Goal: Task Accomplishment & Management: Use online tool/utility

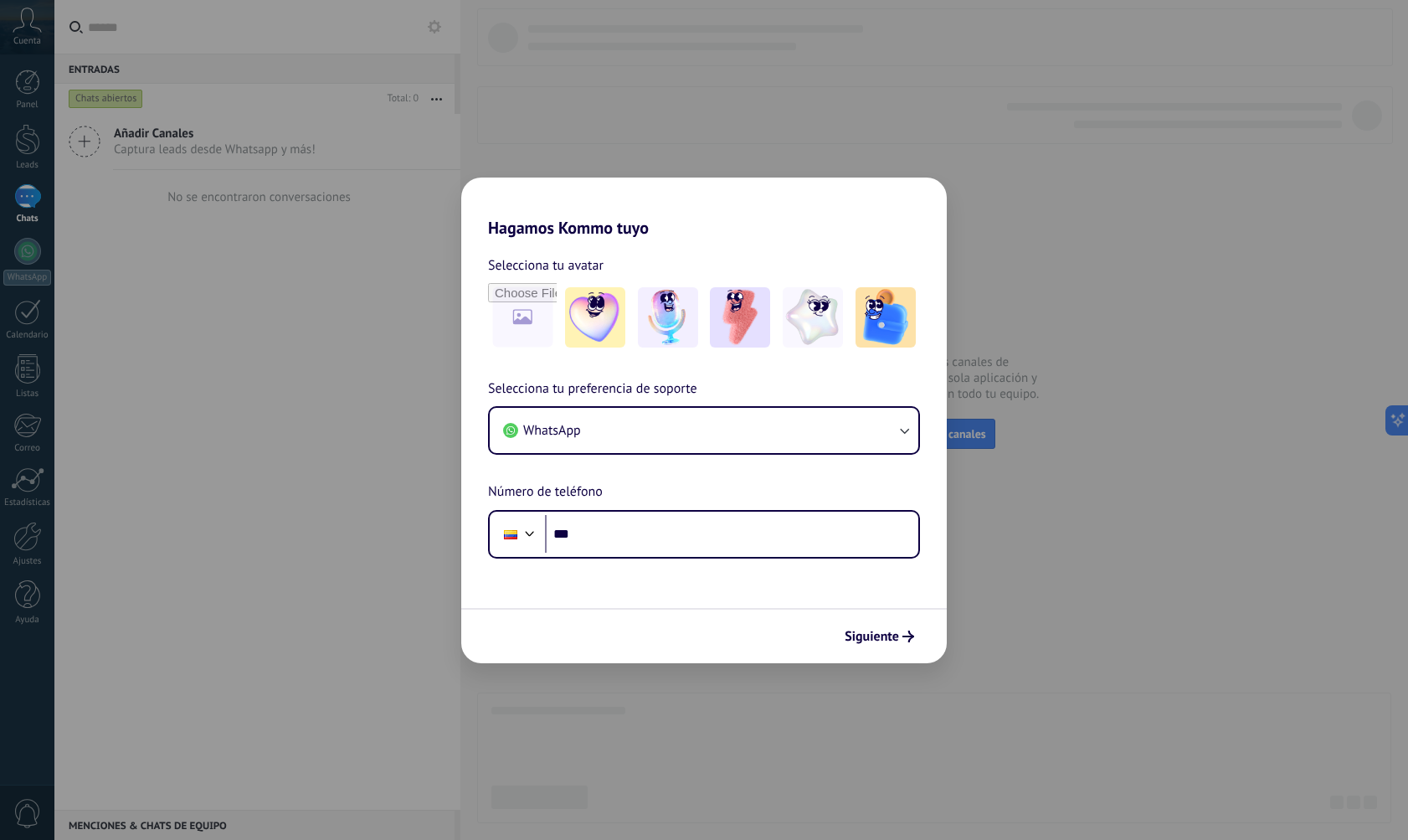
click at [224, 338] on div "Hagamos Kommo tuyo Selecciona tu avatar Selecciona tu preferencia de soporte Wh…" at bounding box center [704, 420] width 1408 height 840
click at [268, 298] on div "Hagamos Kommo tuyo Selecciona tu avatar Selecciona tu preferencia de soporte Wh…" at bounding box center [704, 420] width 1408 height 840
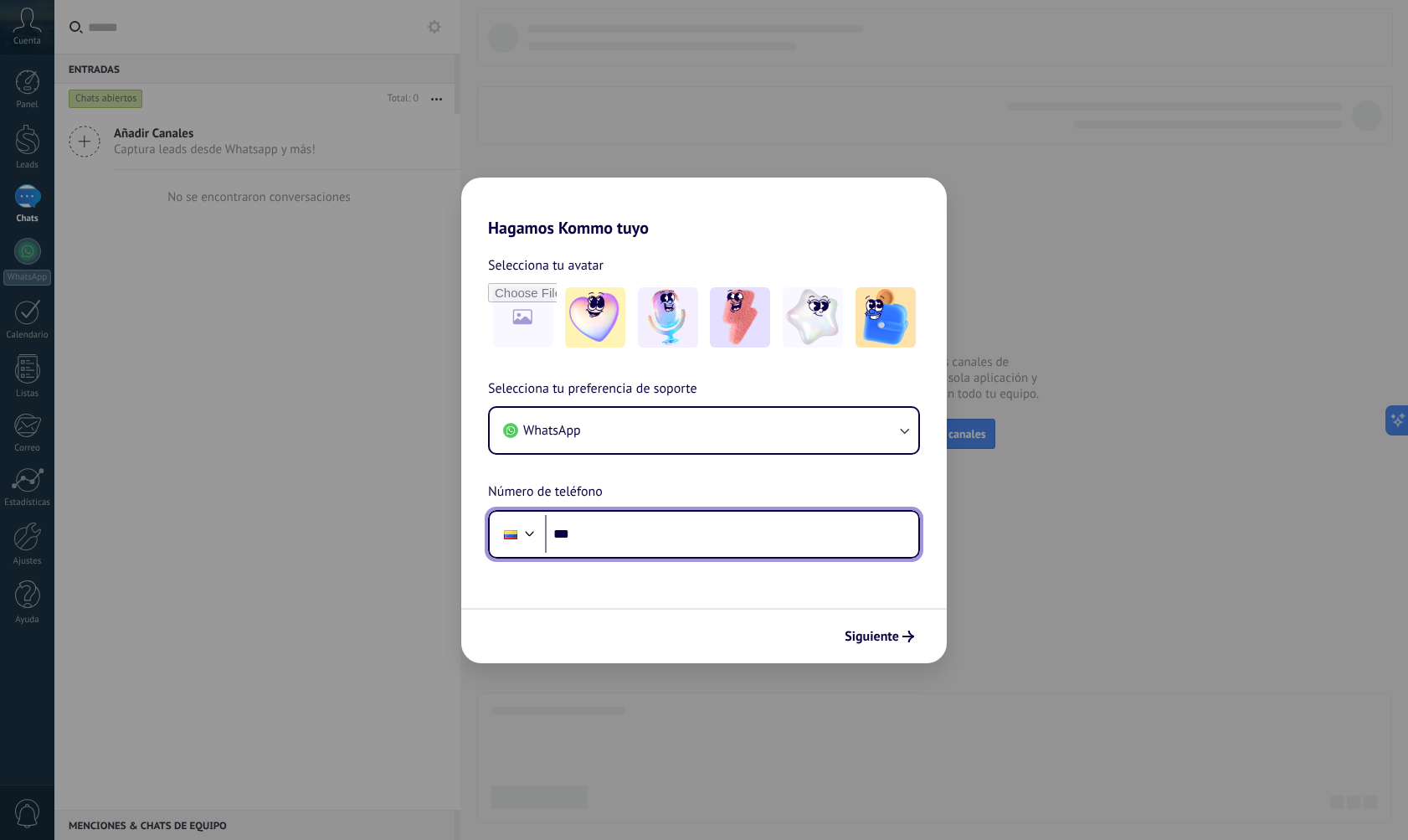
click at [691, 539] on input "***" at bounding box center [731, 534] width 373 height 38
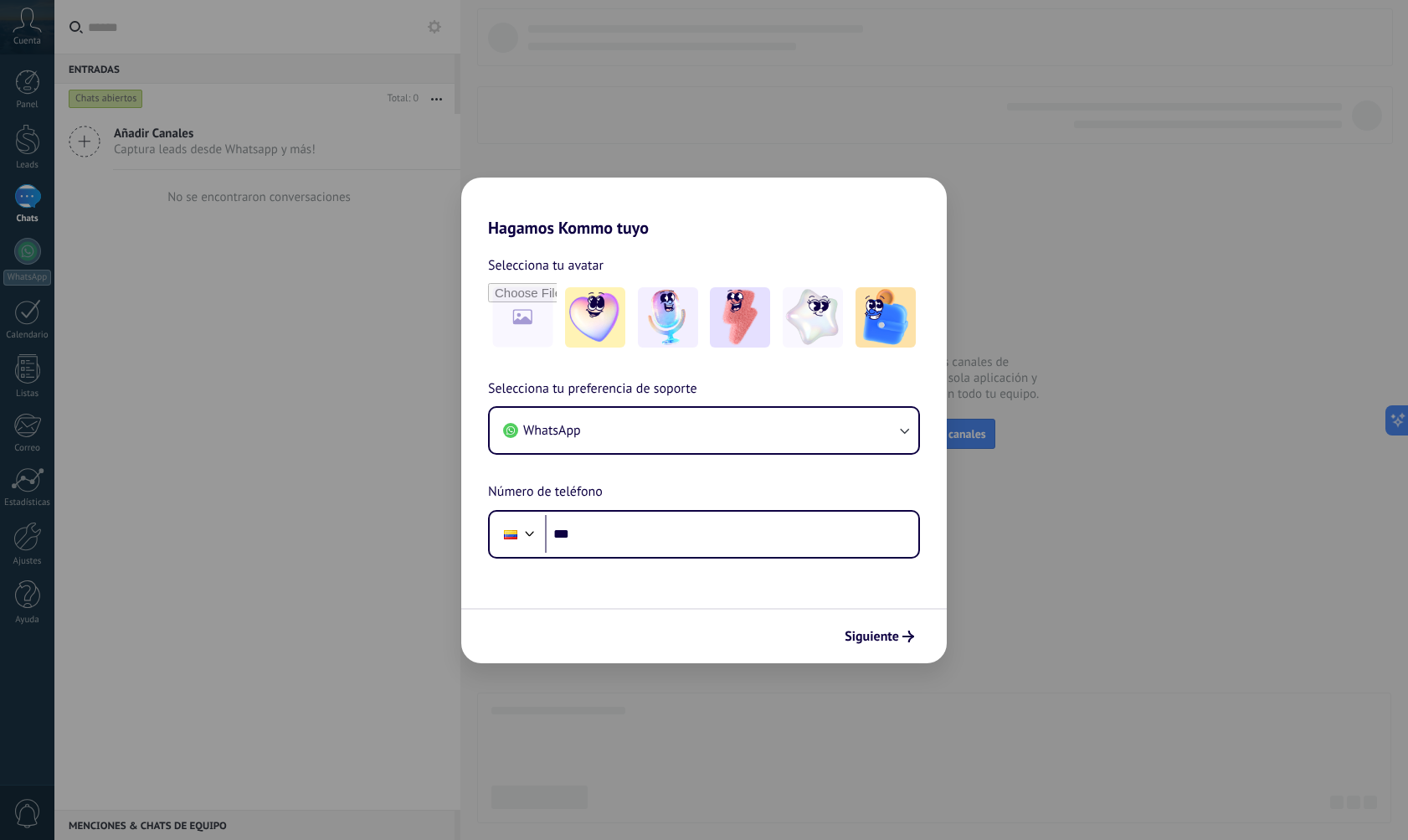
click at [712, 622] on div "Siguiente" at bounding box center [704, 635] width 485 height 55
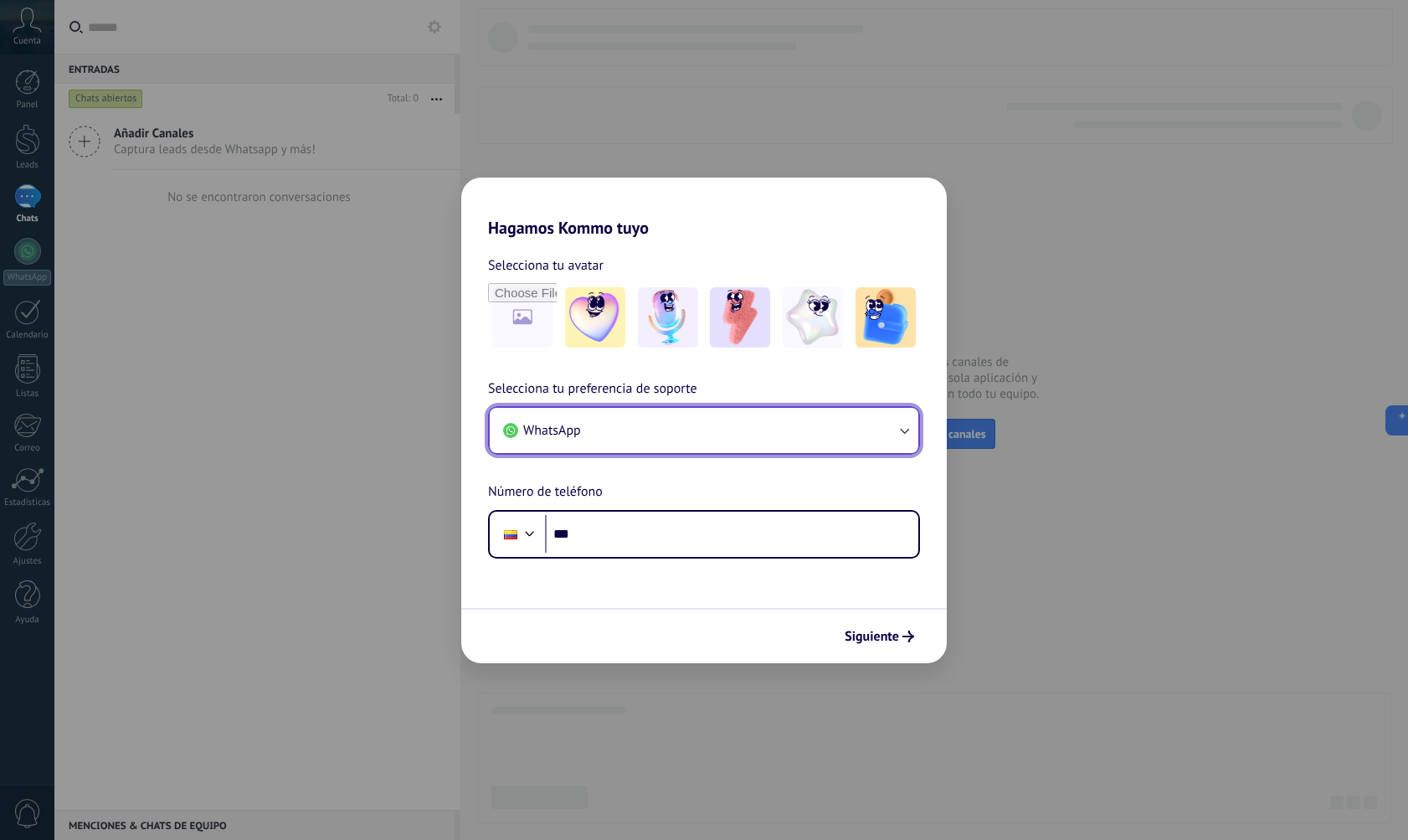
click at [707, 419] on button "WhatsApp" at bounding box center [704, 430] width 429 height 45
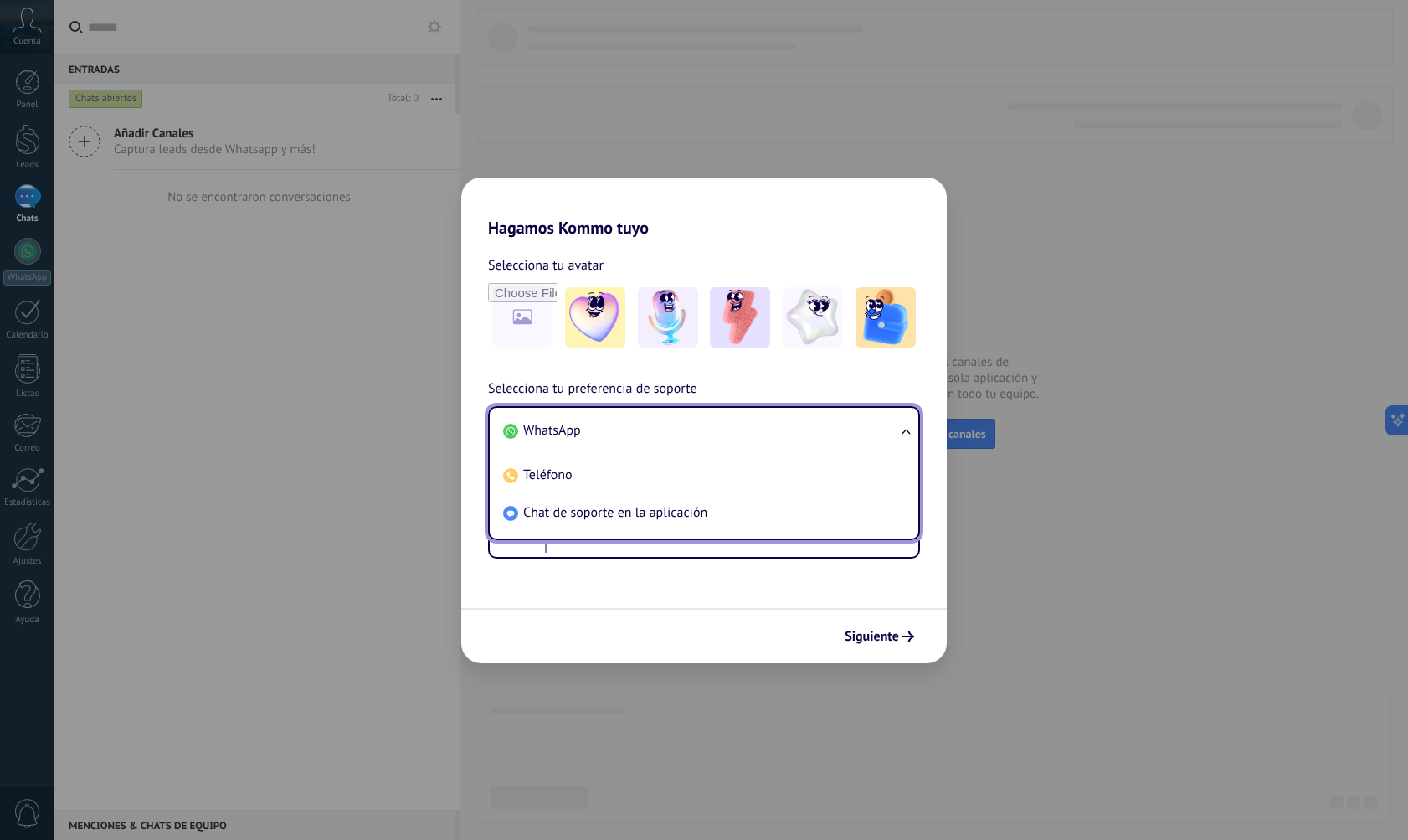
click at [646, 436] on li "WhatsApp" at bounding box center [700, 431] width 409 height 37
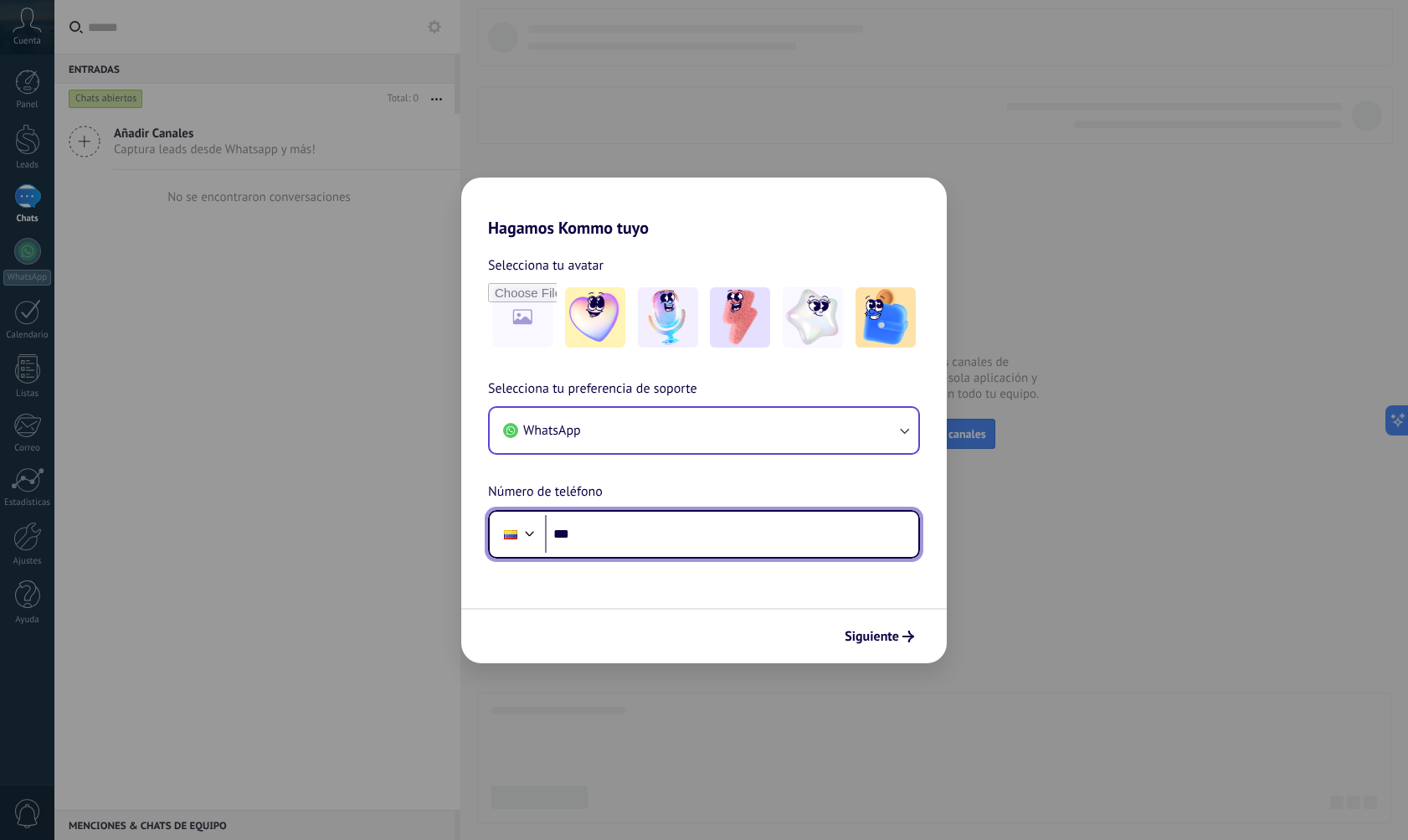
click at [691, 526] on input "***" at bounding box center [731, 534] width 373 height 38
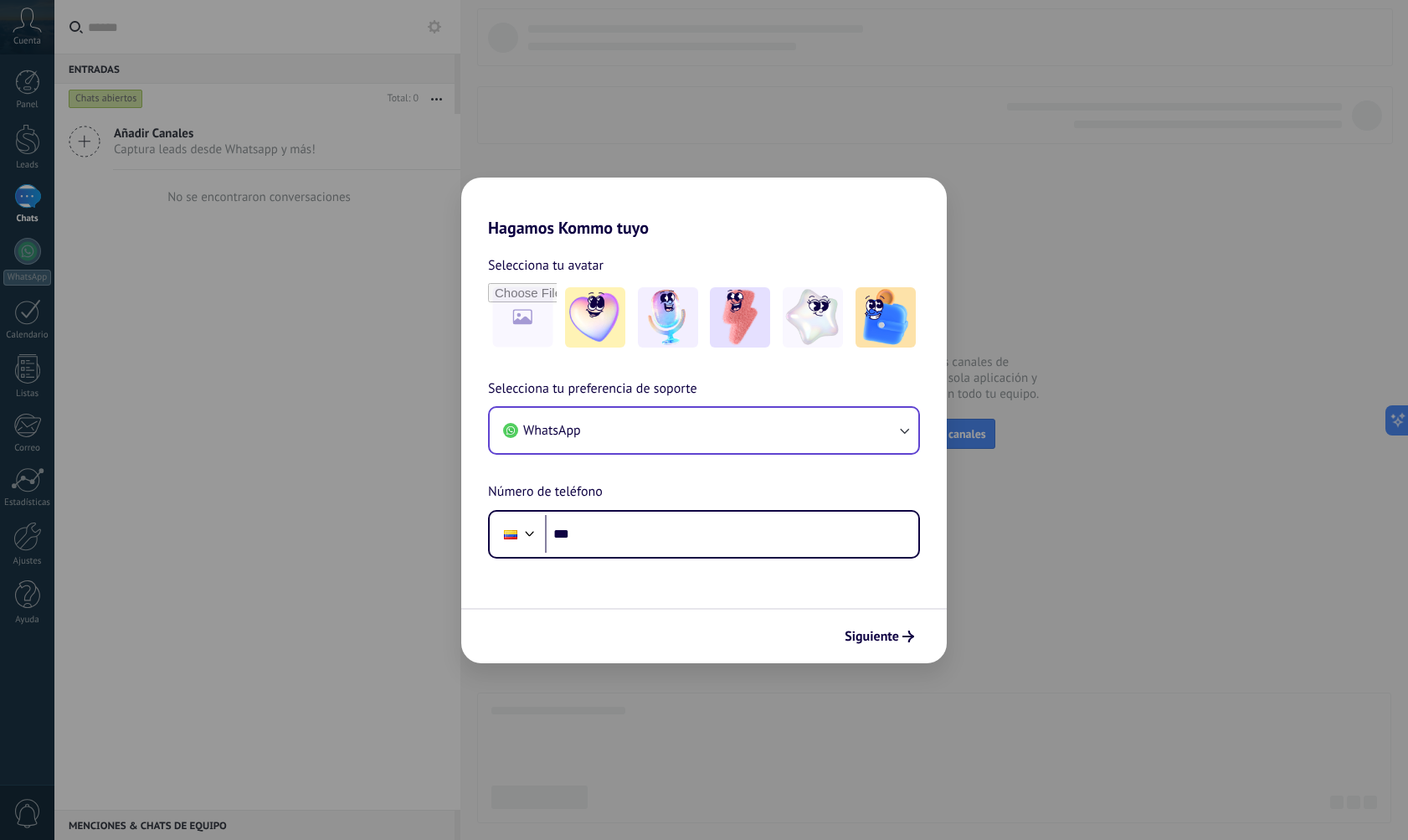
click at [684, 613] on div "Siguiente" at bounding box center [704, 635] width 485 height 55
click at [528, 322] on input "file" at bounding box center [522, 316] width 65 height 65
click at [169, 281] on div "Hagamos Kommo tuyo Selecciona tu avatar Selecciona tu preferencia de soporte Wh…" at bounding box center [704, 420] width 1408 height 840
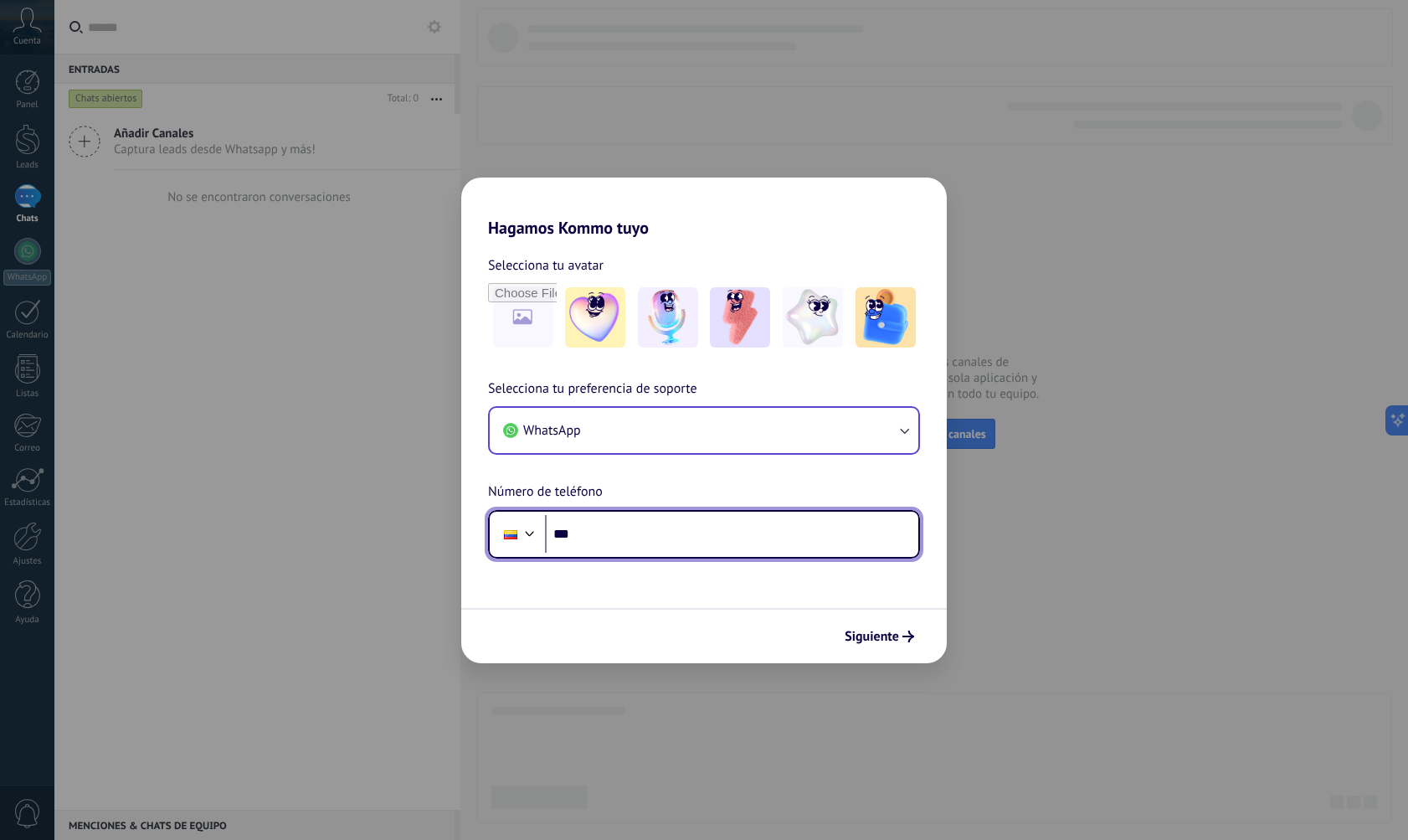
click at [720, 520] on input "***" at bounding box center [731, 534] width 373 height 38
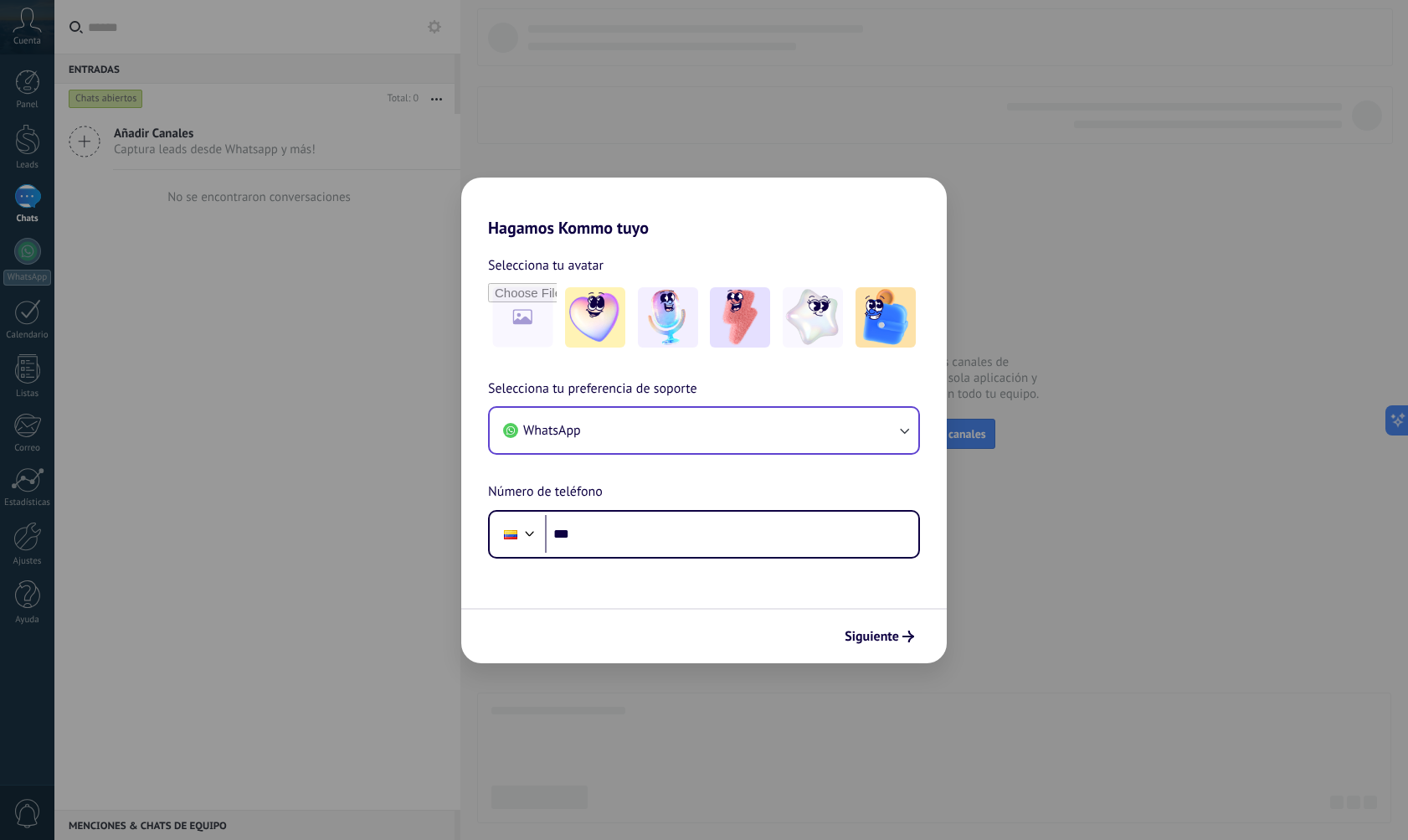
click at [1079, 574] on div "Hagamos Kommo tuyo Selecciona tu avatar Selecciona tu preferencia de soporte Wh…" at bounding box center [704, 420] width 1408 height 840
drag, startPoint x: 896, startPoint y: 662, endPoint x: 898, endPoint y: 636, distance: 26.1
click at [895, 658] on div "Siguiente" at bounding box center [704, 635] width 485 height 55
click at [897, 633] on span "Siguiente" at bounding box center [872, 636] width 55 height 12
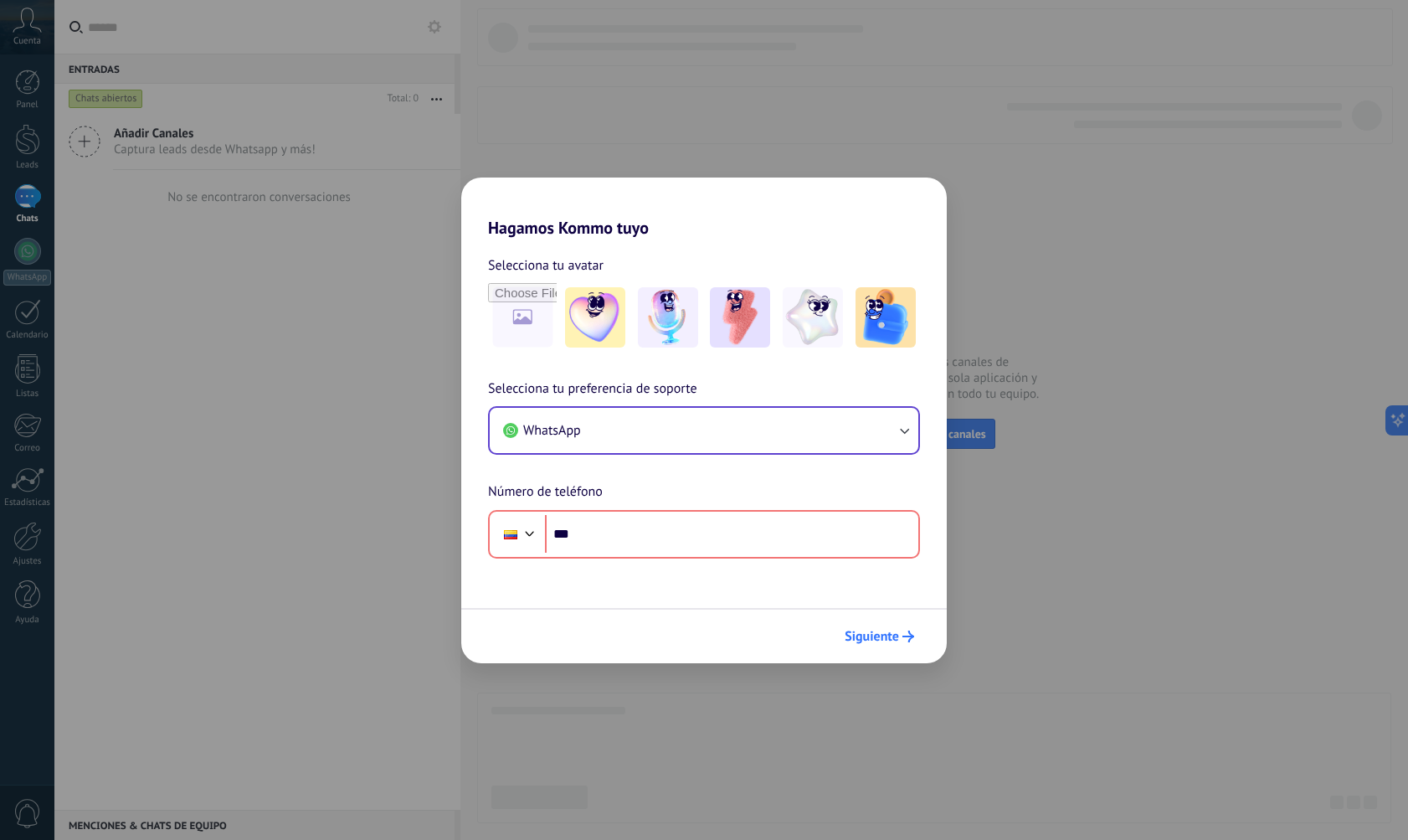
click at [897, 632] on span "Siguiente" at bounding box center [872, 636] width 55 height 12
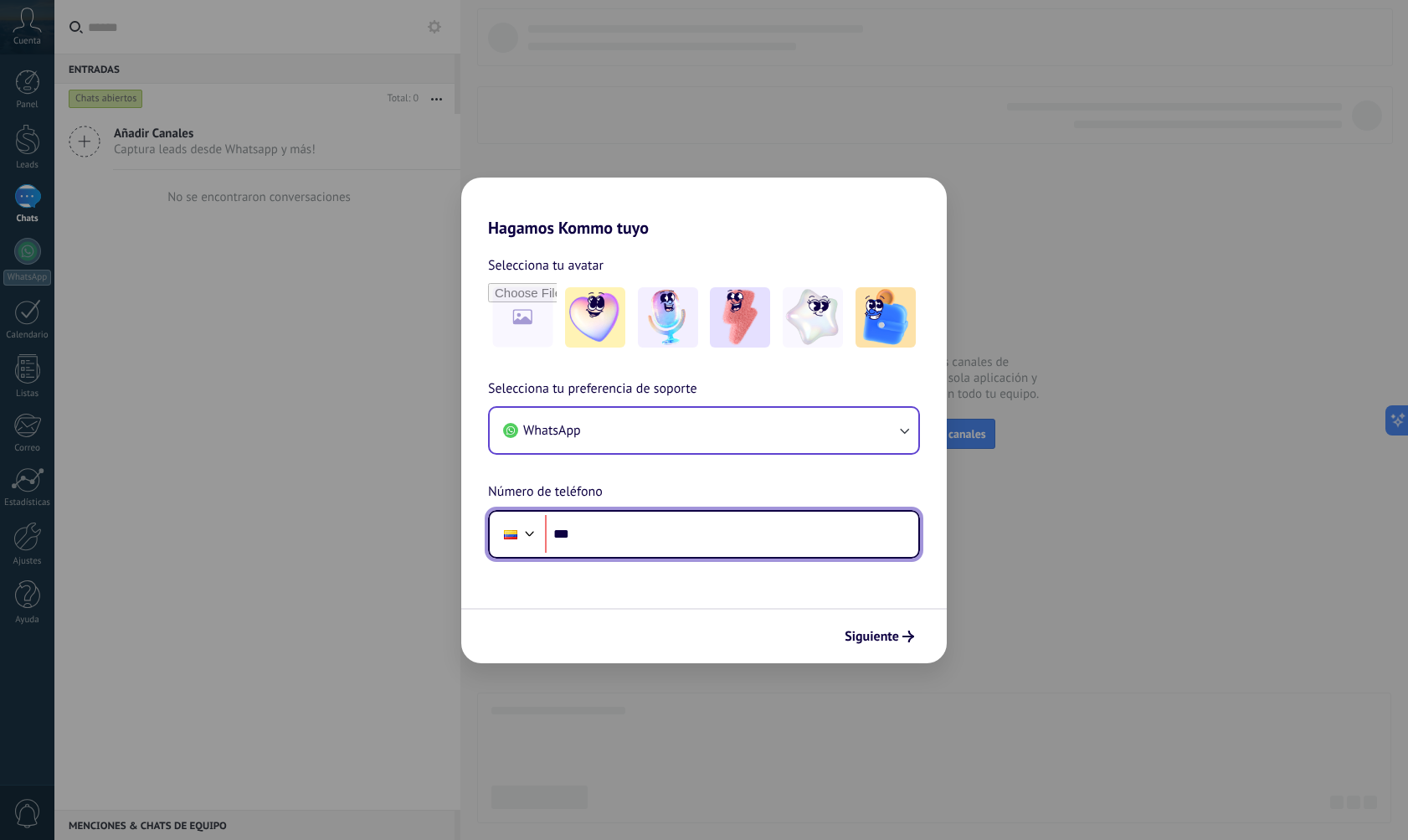
click at [725, 545] on input "***" at bounding box center [731, 534] width 373 height 38
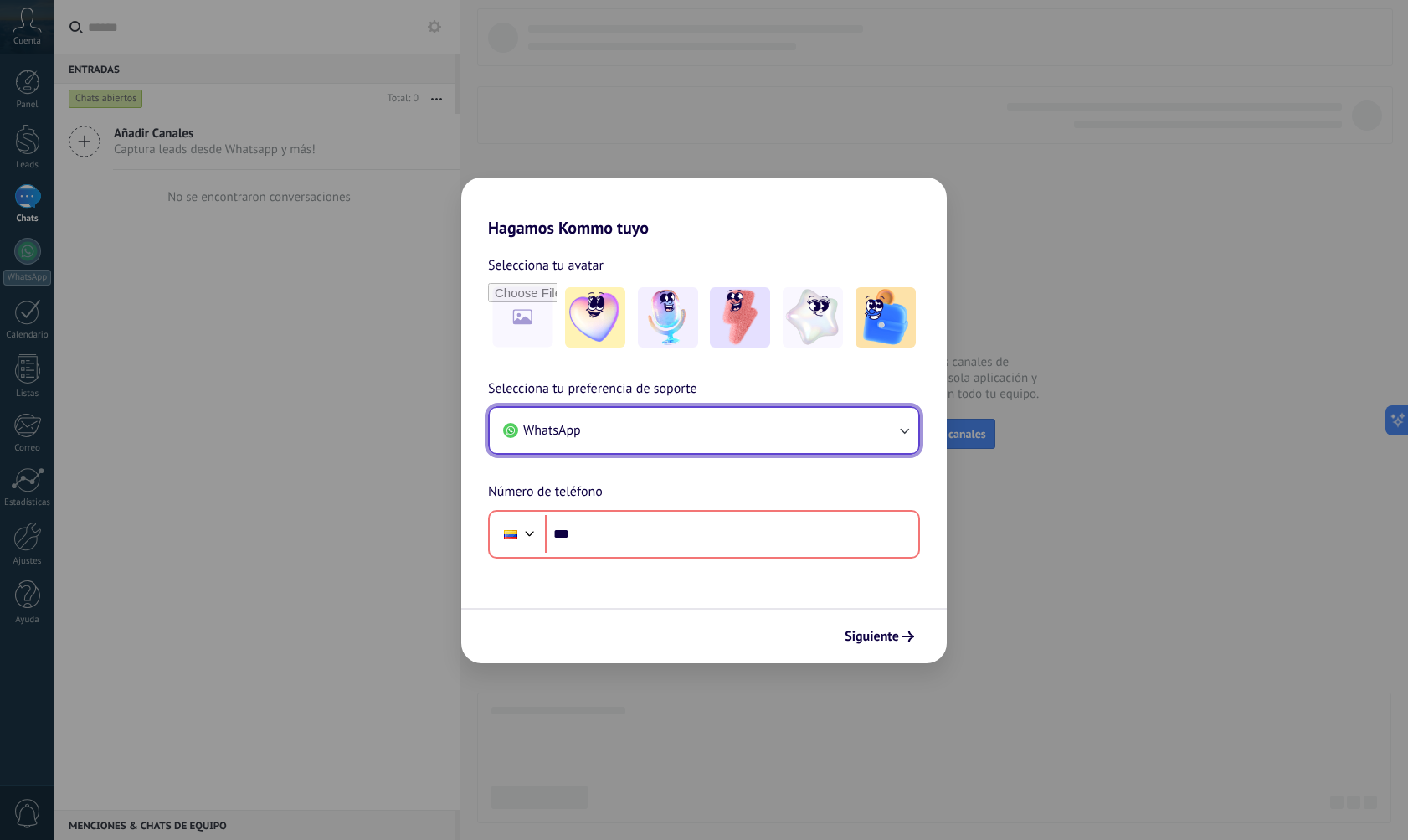
click at [715, 442] on button "WhatsApp" at bounding box center [704, 430] width 429 height 45
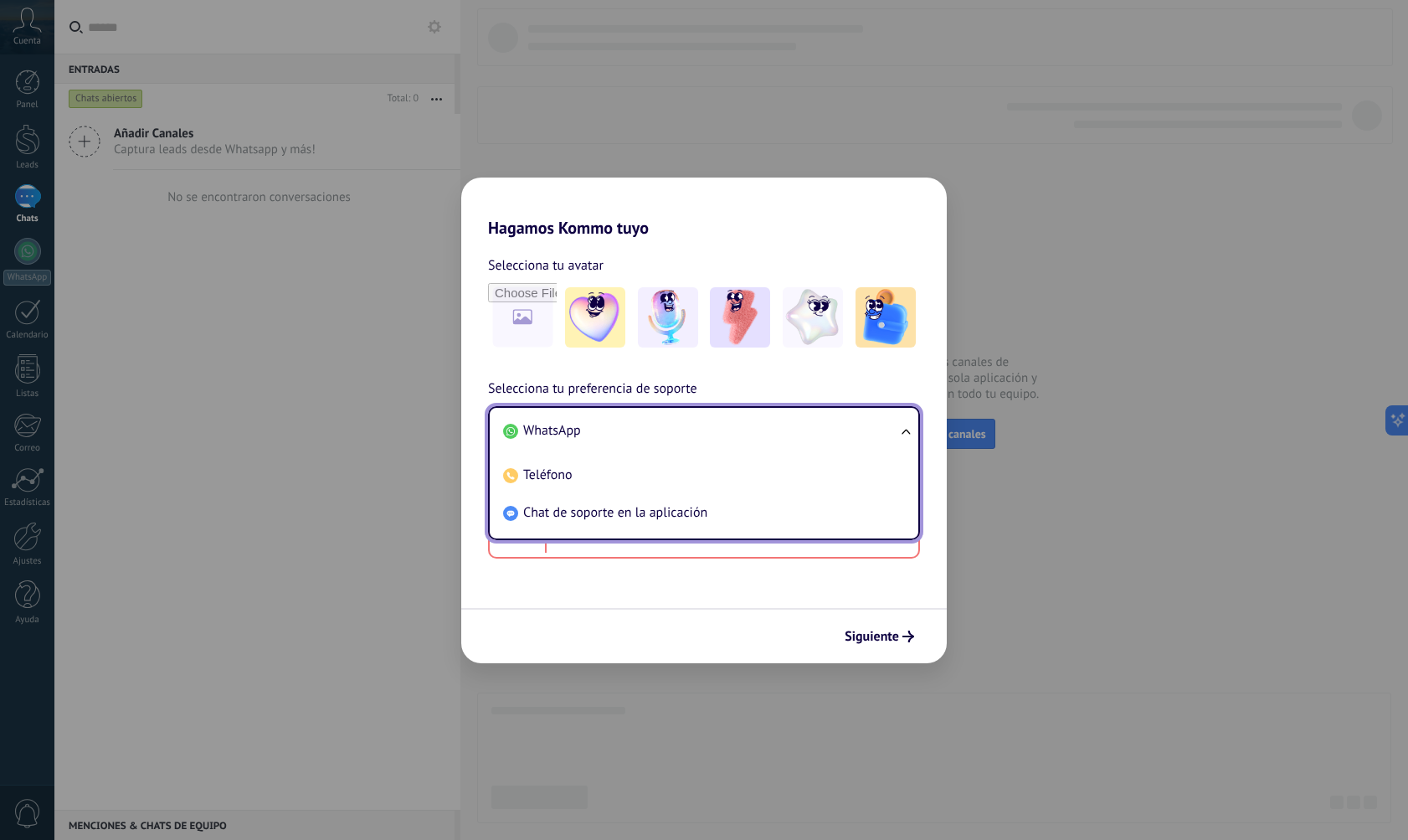
click at [715, 442] on li "WhatsApp" at bounding box center [700, 431] width 409 height 37
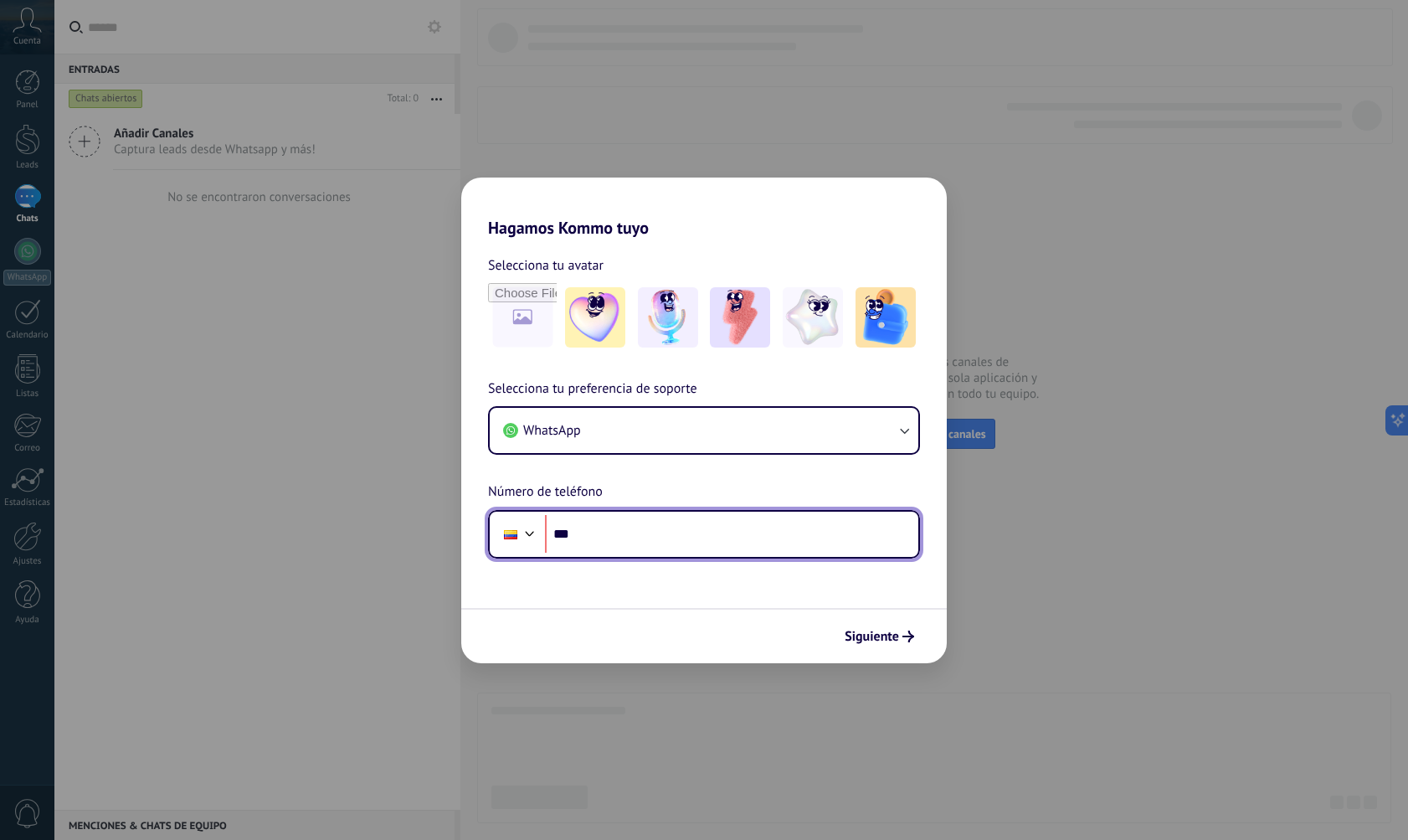
click at [736, 540] on input "***" at bounding box center [731, 534] width 373 height 38
click at [702, 535] on input "***" at bounding box center [731, 534] width 373 height 38
click at [603, 532] on input "***" at bounding box center [731, 534] width 373 height 38
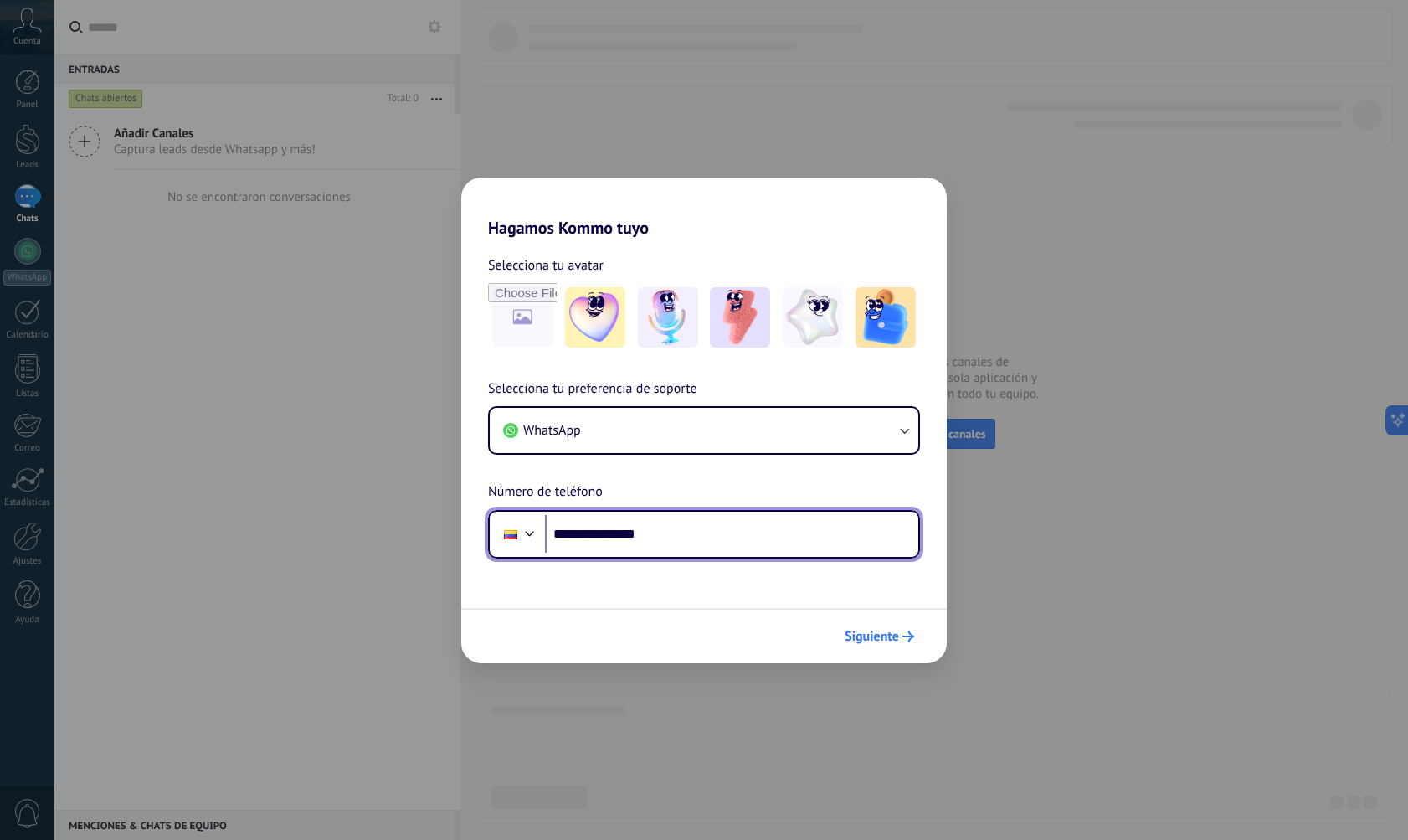
type input "**********"
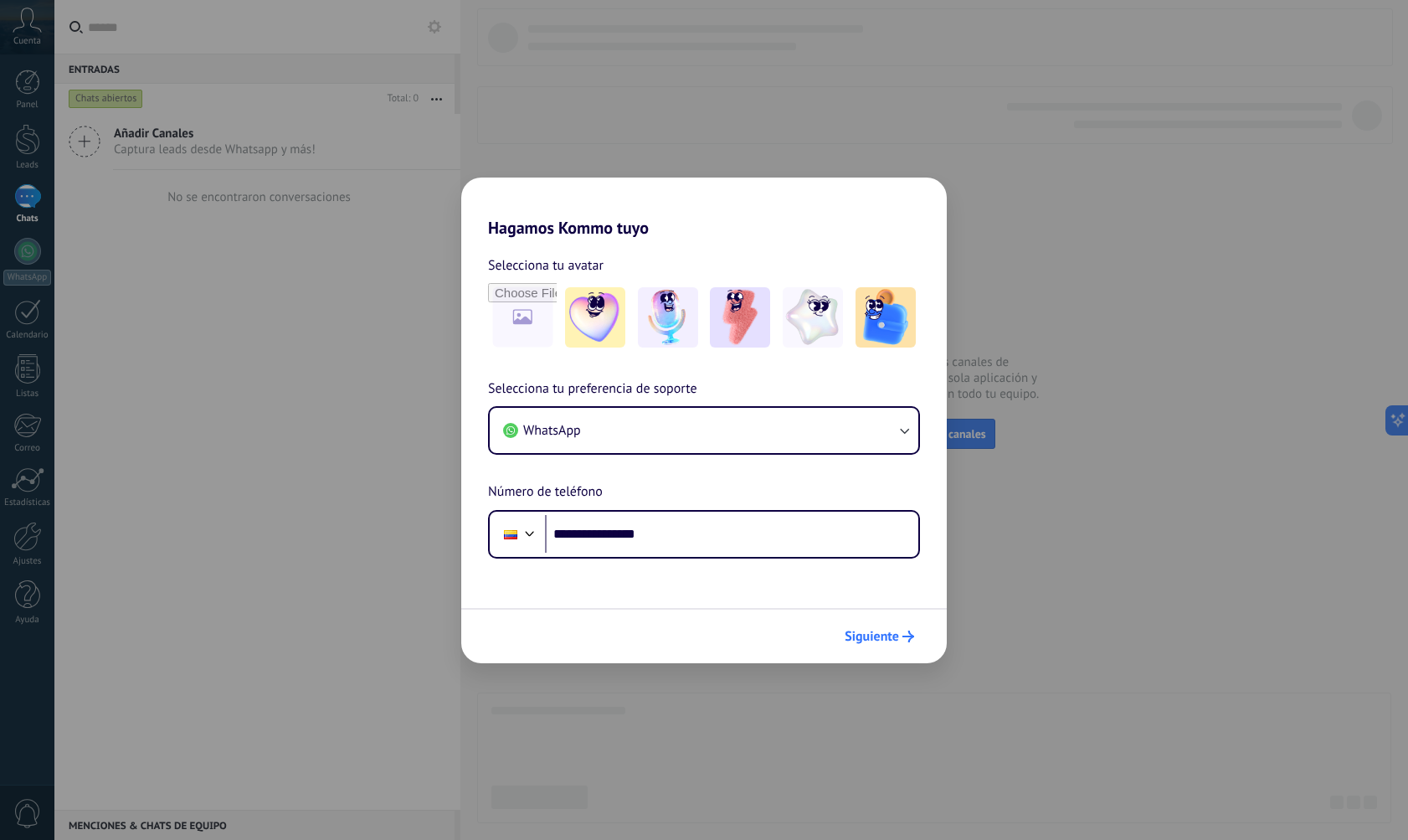
click at [880, 631] on span "Siguiente" at bounding box center [872, 636] width 55 height 12
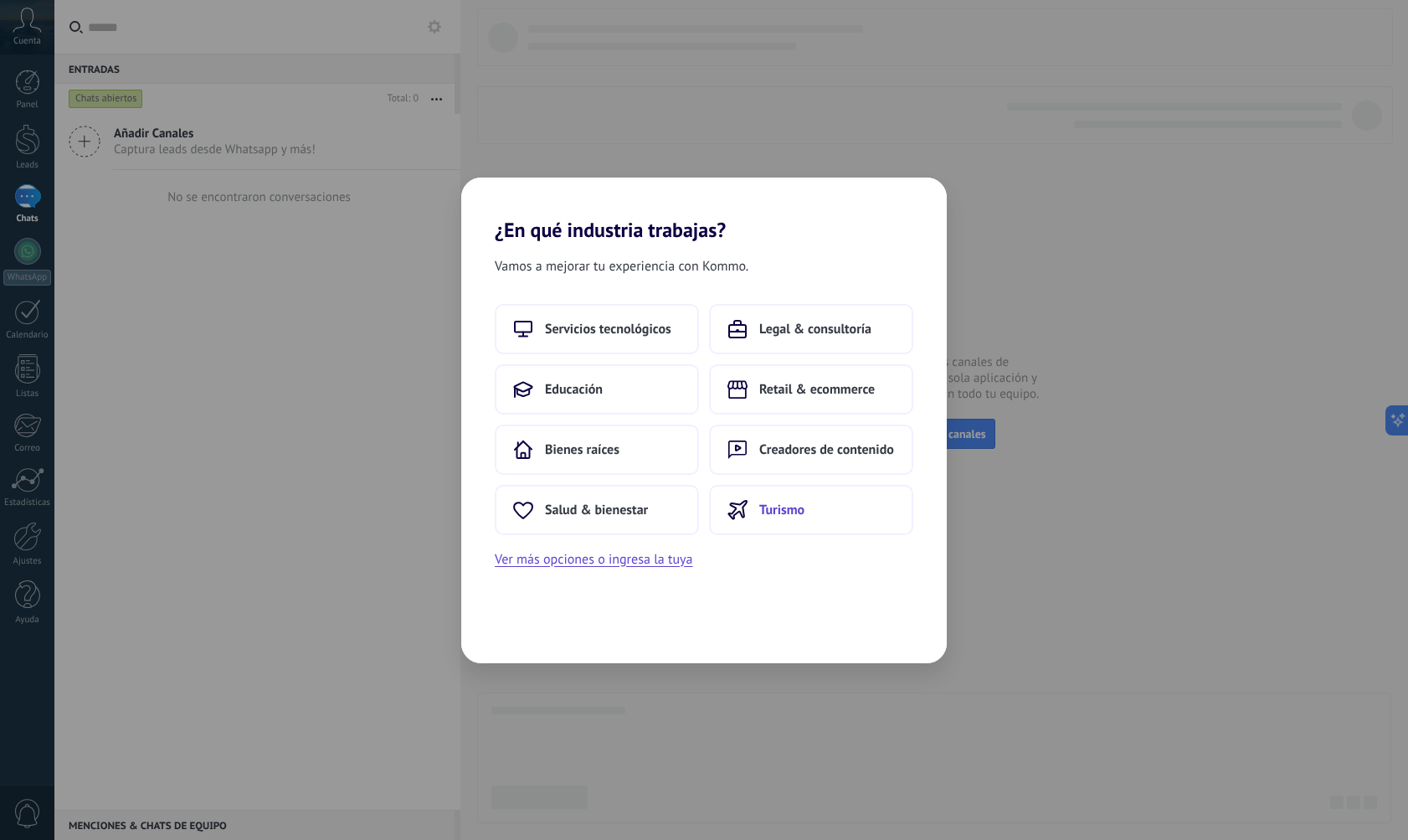
click at [776, 522] on button "Turismo" at bounding box center [811, 509] width 204 height 50
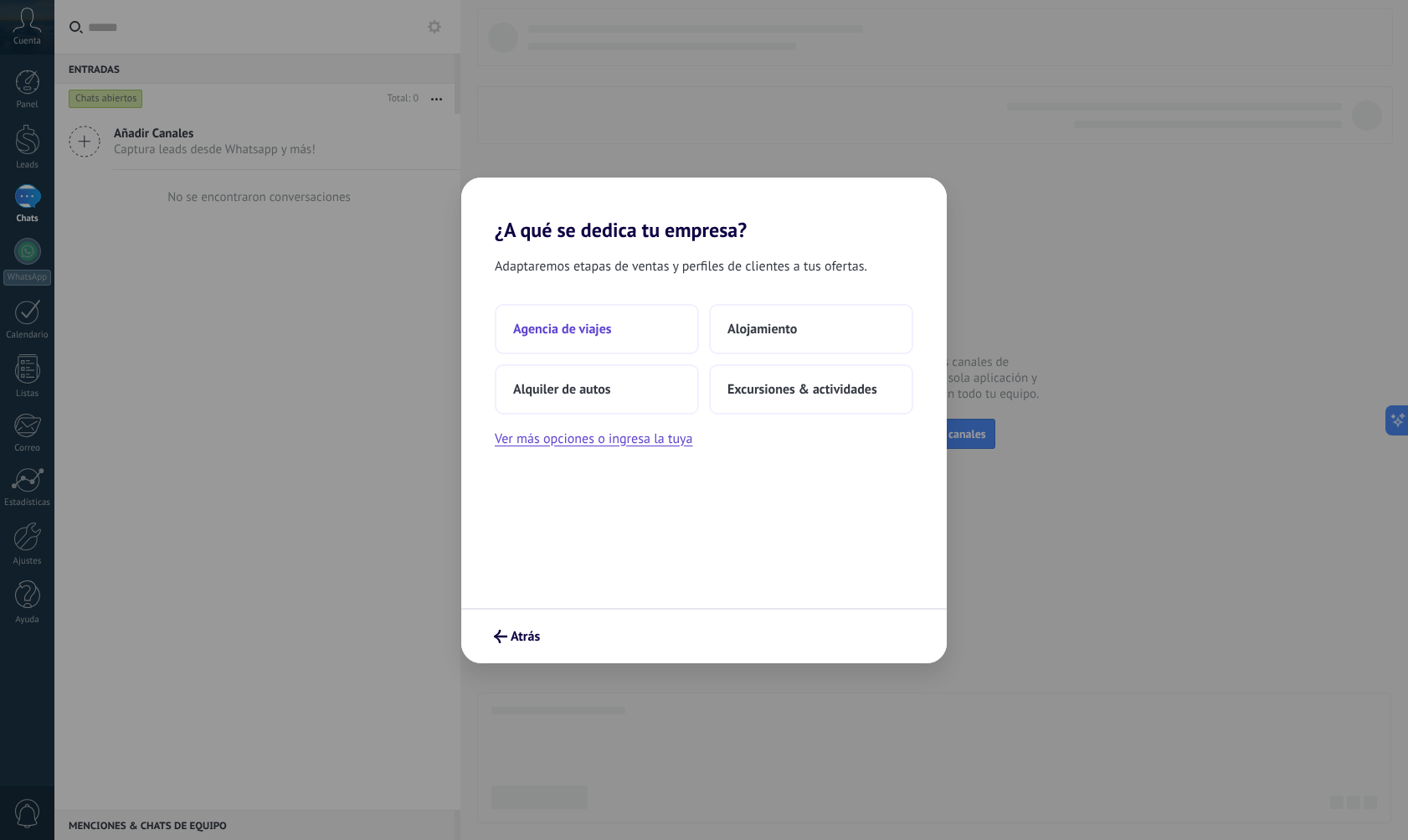
click at [604, 335] on span "Agencia de viajes" at bounding box center [562, 329] width 99 height 16
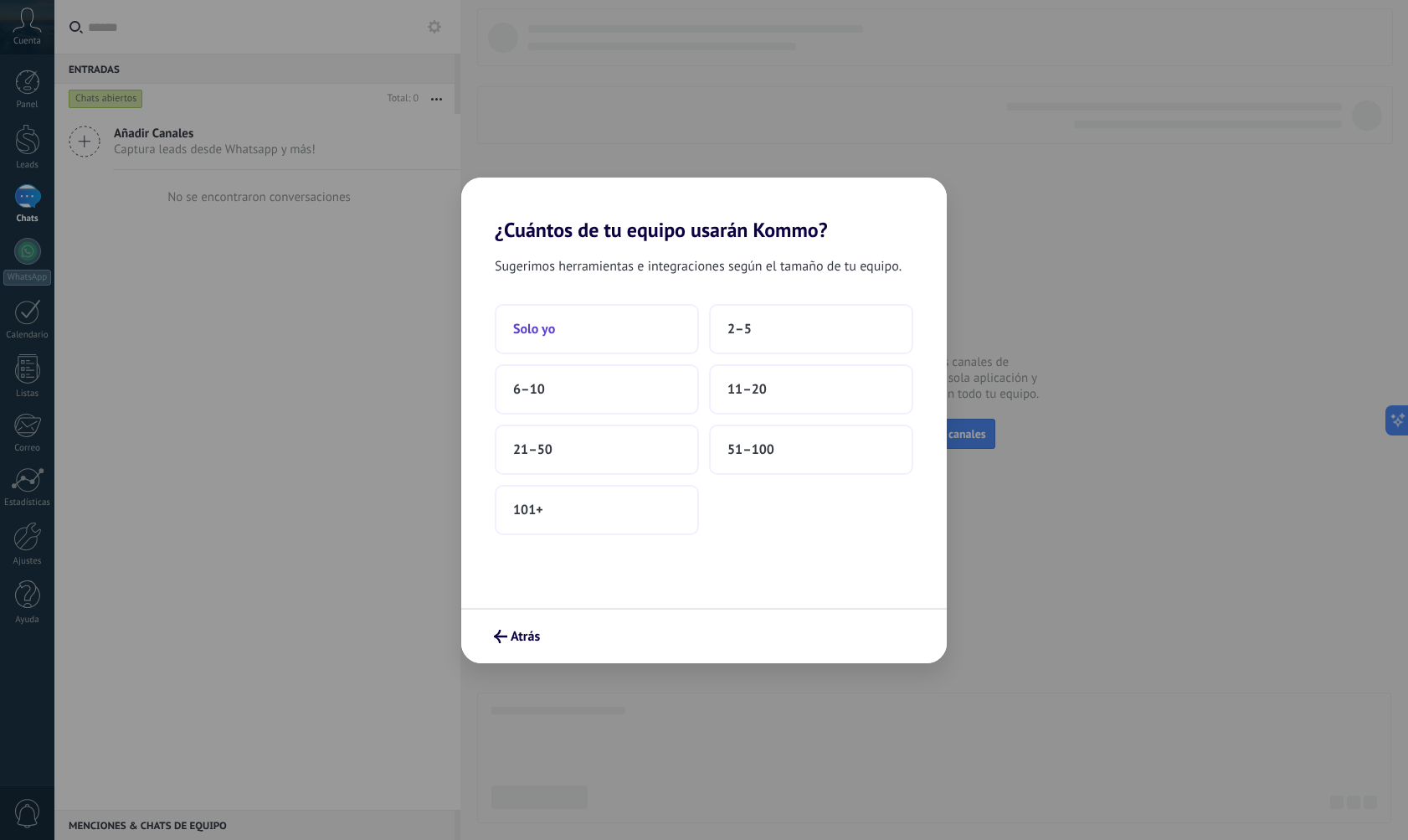
click at [622, 323] on button "Solo yo" at bounding box center [596, 328] width 204 height 50
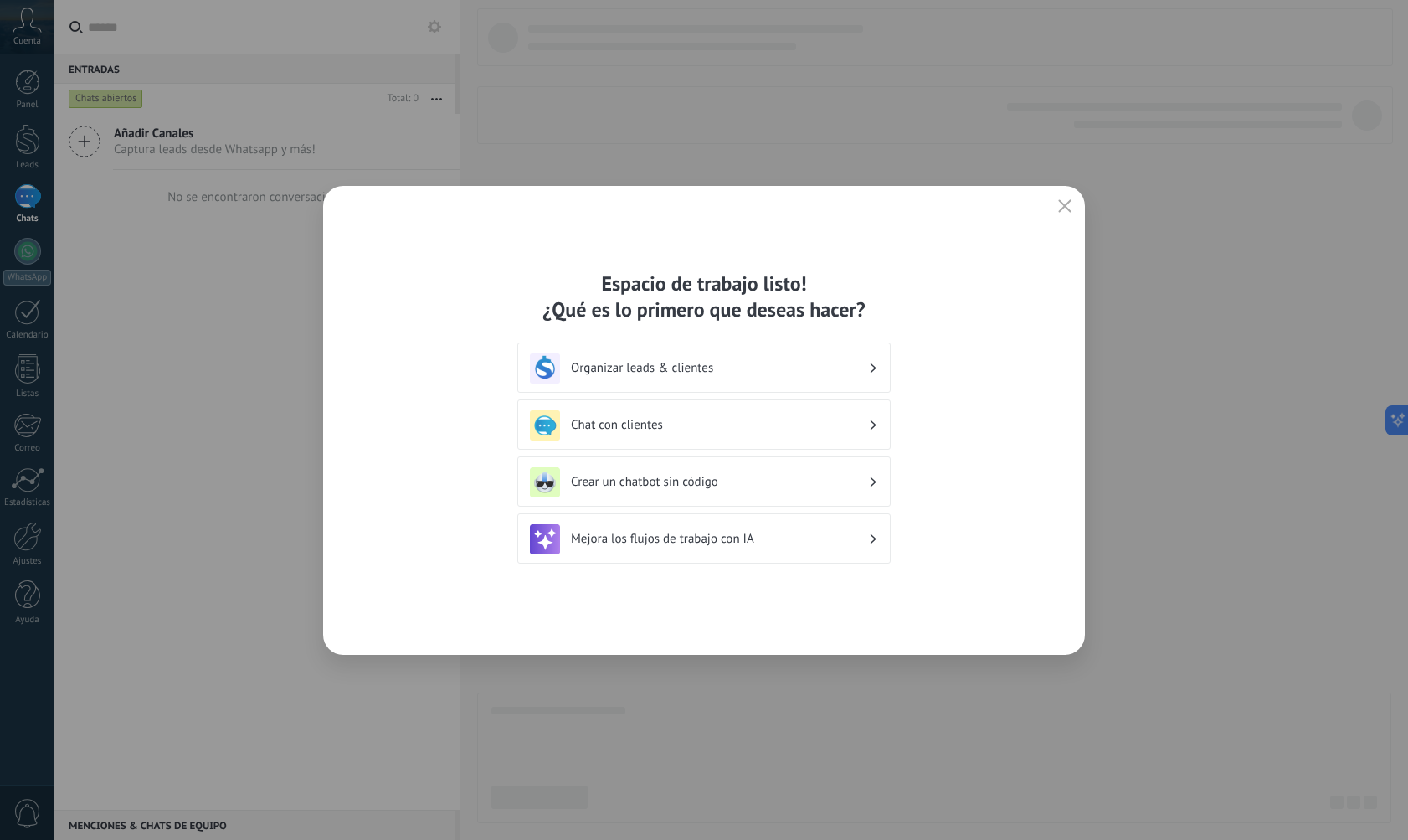
click at [743, 365] on h3 "Organizar leads & clientes" at bounding box center [720, 367] width 297 height 16
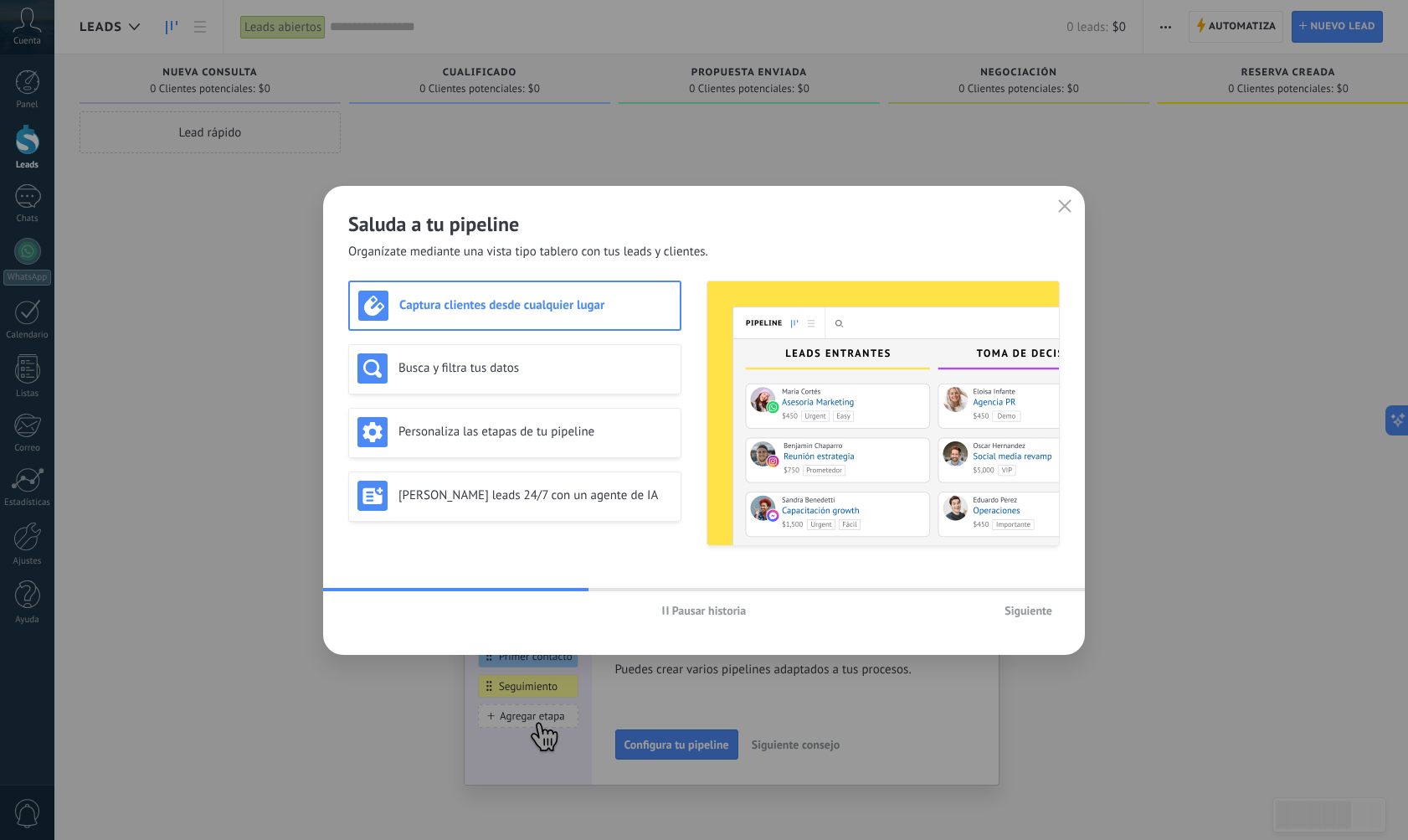
click at [1069, 200] on icon "button" at bounding box center [1065, 206] width 14 height 14
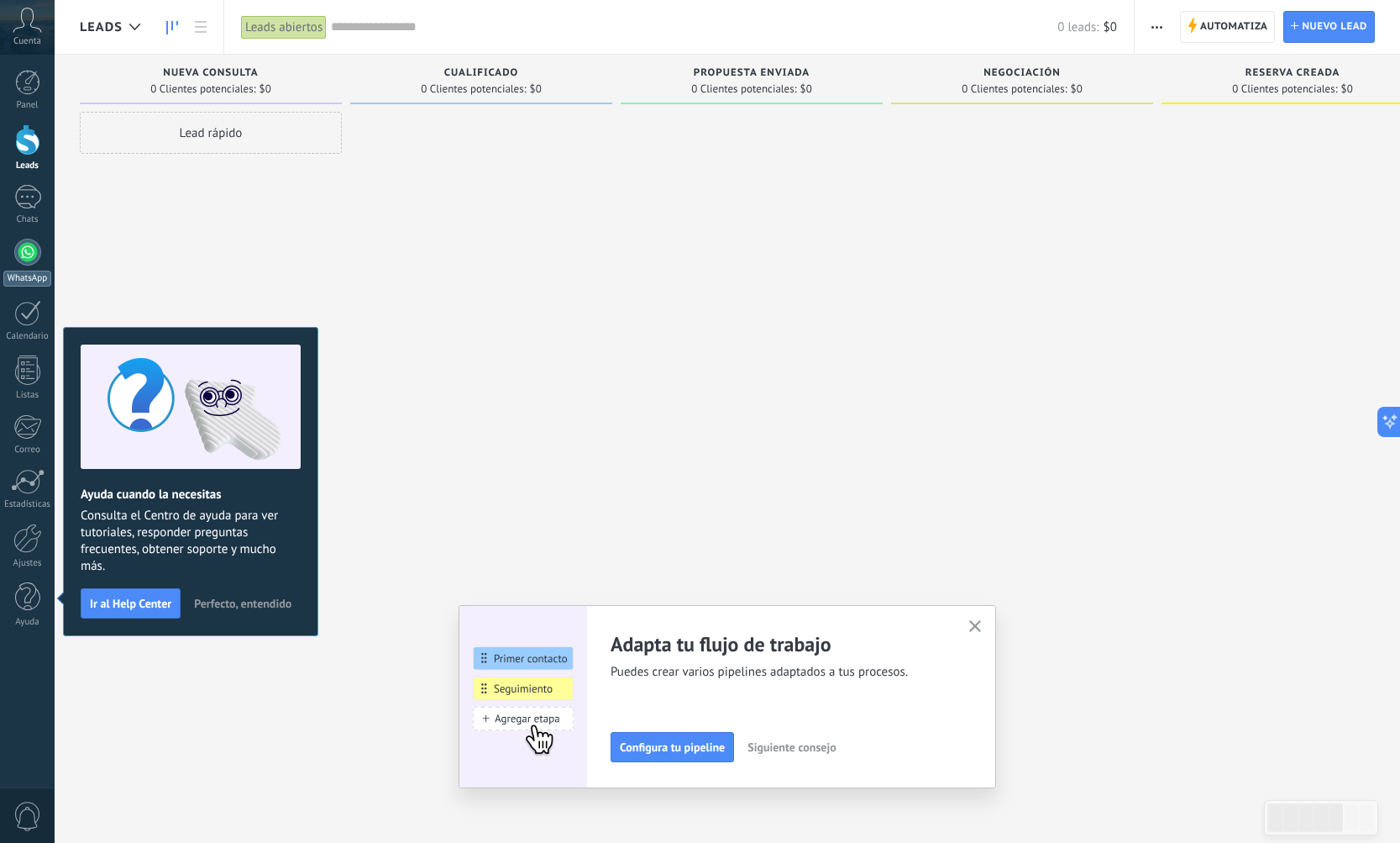
click at [35, 253] on div at bounding box center [28, 251] width 27 height 27
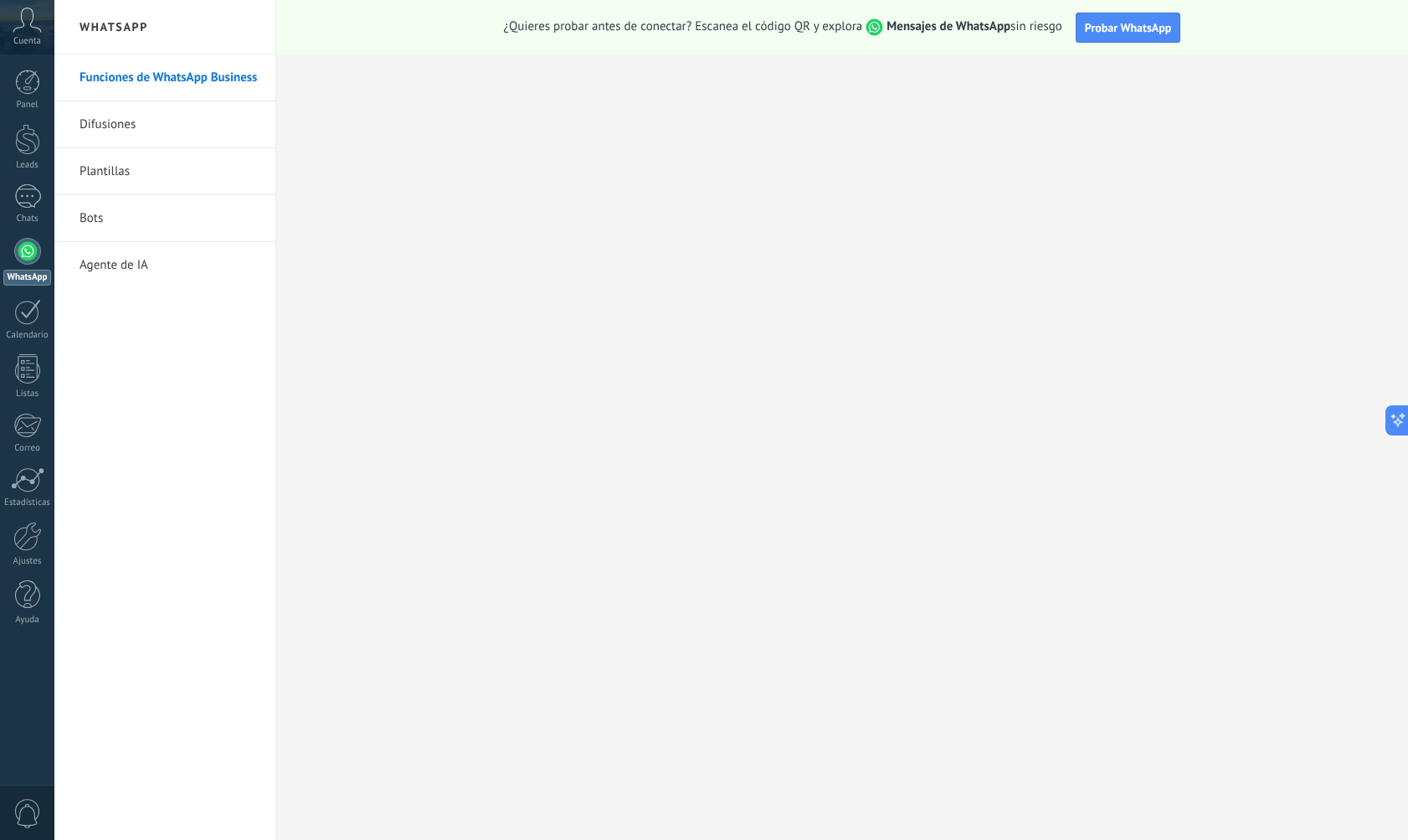
click at [119, 117] on link "Difusiones" at bounding box center [169, 124] width 179 height 47
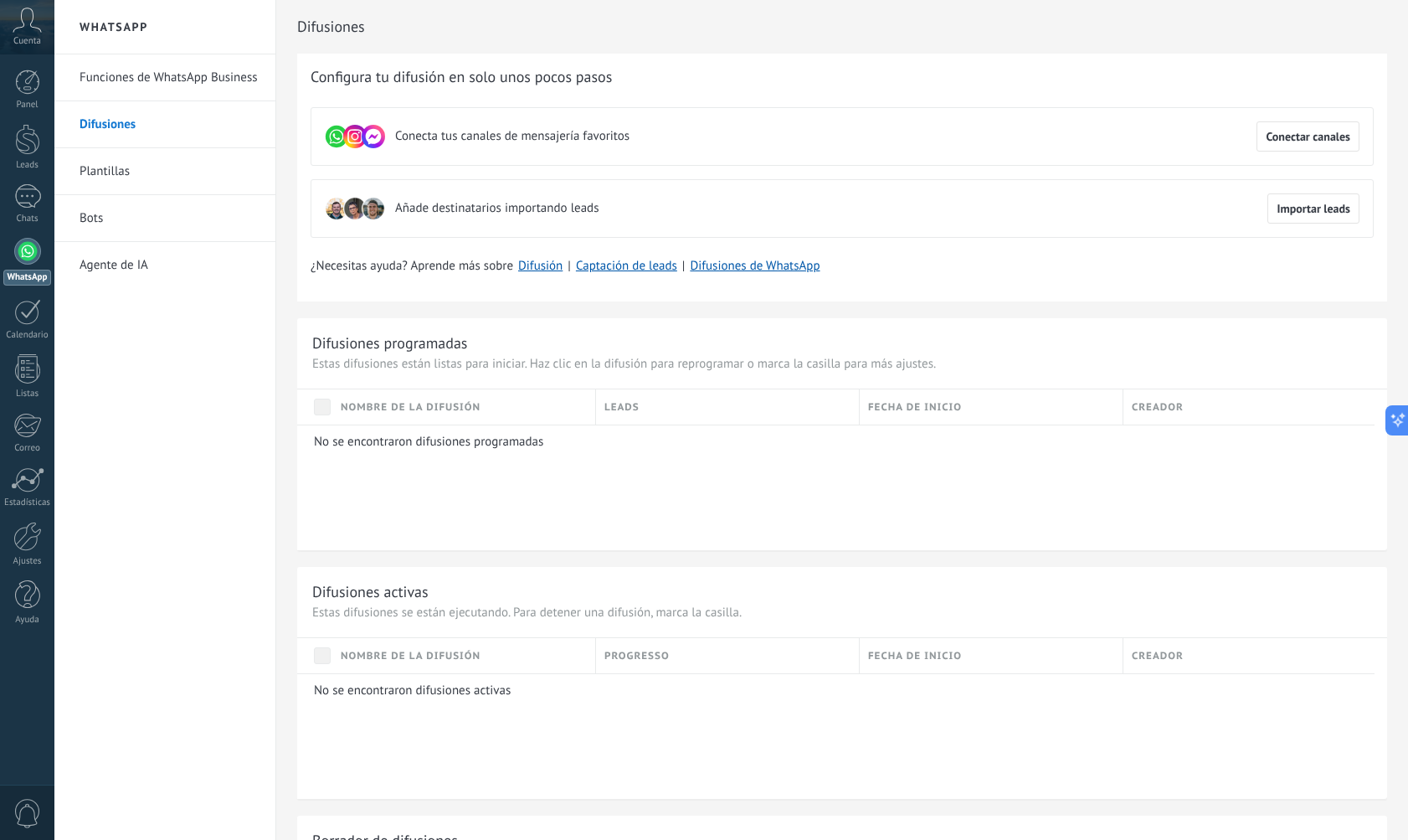
click at [112, 172] on link "Plantillas" at bounding box center [169, 171] width 179 height 47
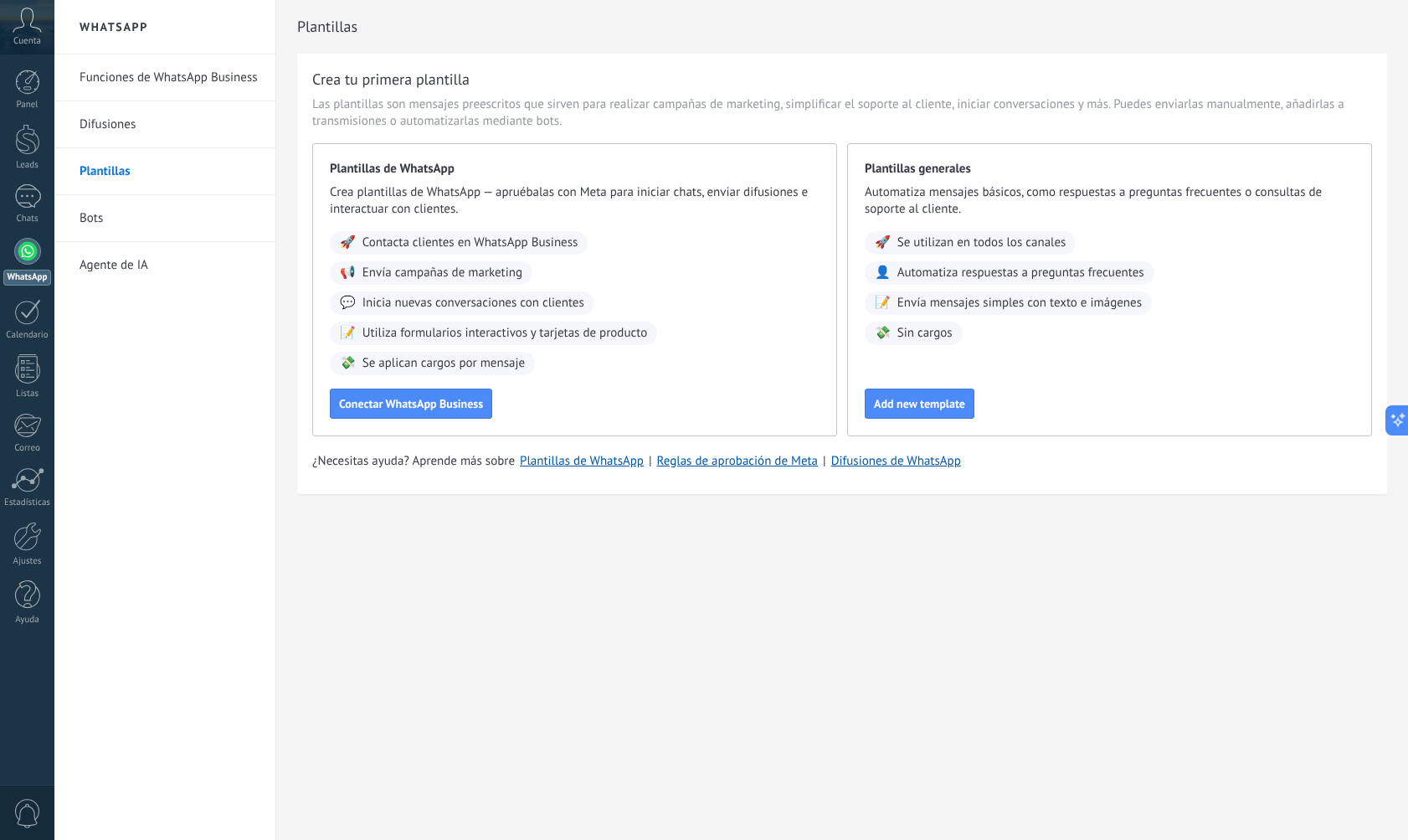
click at [137, 273] on link "Agente de IA" at bounding box center [169, 265] width 179 height 47
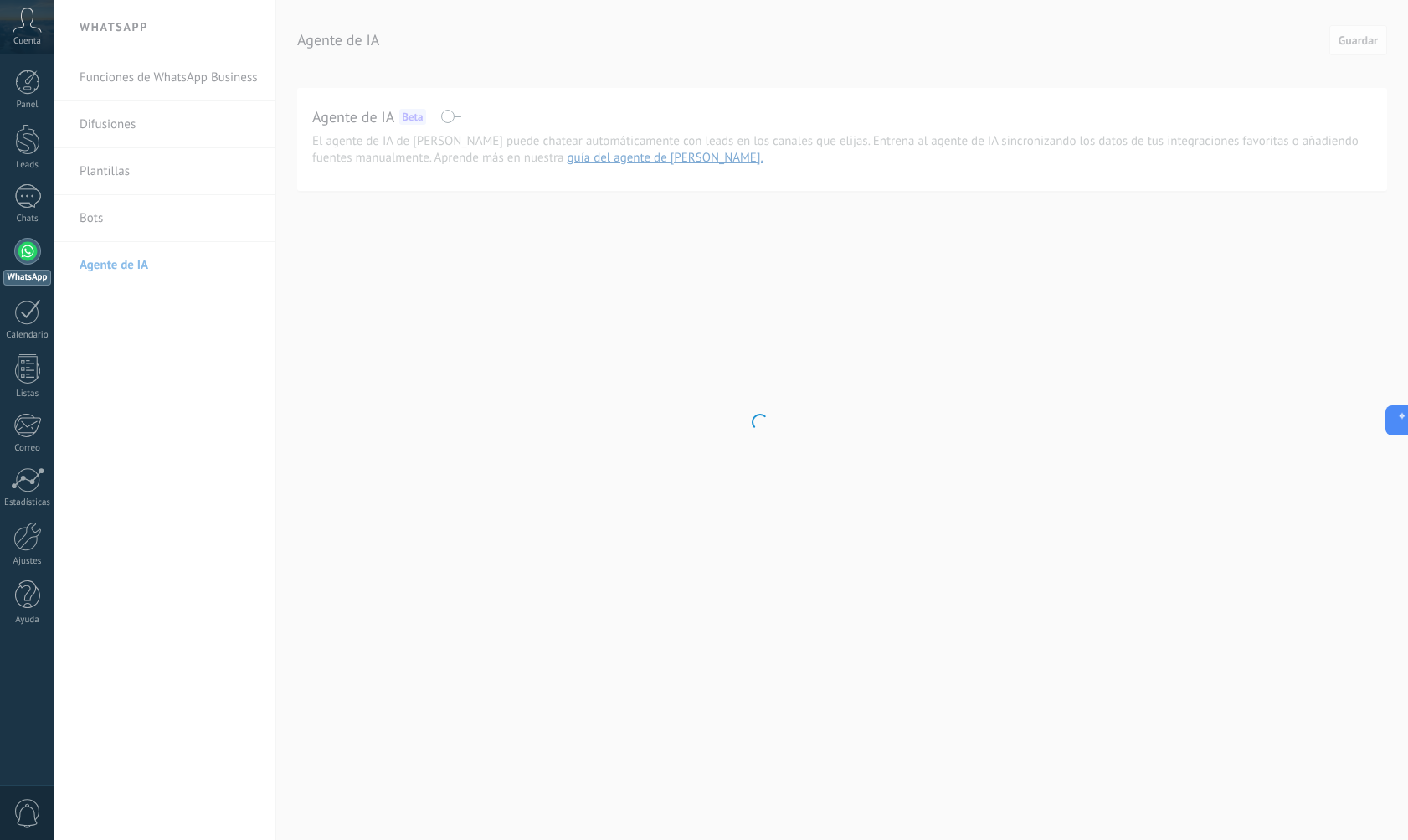
click at [523, 383] on body ".abccls-1,.abccls-2{fill-rule:evenodd}.abccls-2{fill:#fff} .abfcls-1{fill:none}…" at bounding box center [704, 420] width 1408 height 840
click at [463, 362] on body ".abccls-1,.abccls-2{fill-rule:evenodd}.abccls-2{fill:#fff} .abfcls-1{fill:none}…" at bounding box center [704, 420] width 1408 height 840
click at [32, 199] on div at bounding box center [27, 196] width 27 height 25
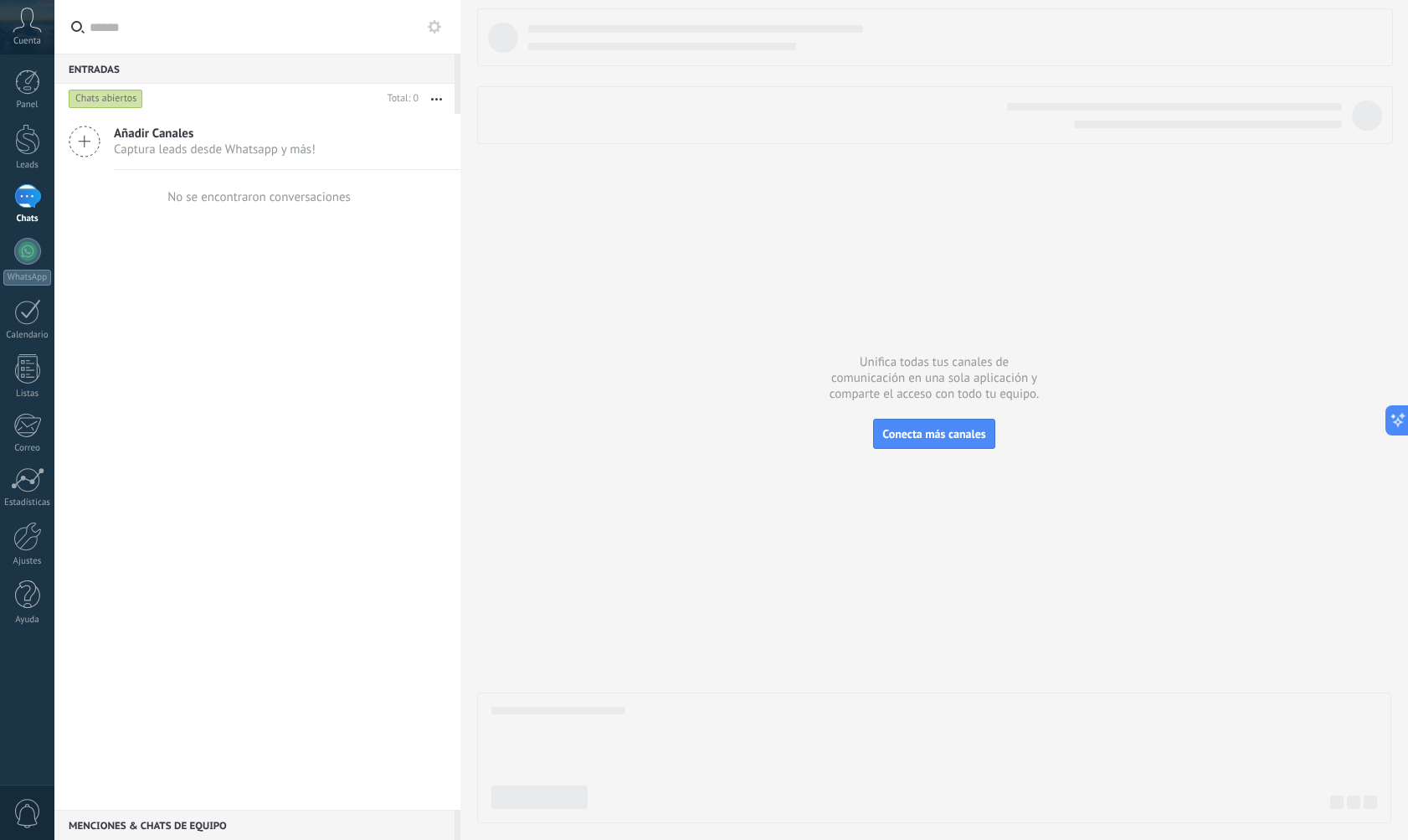
click at [236, 154] on span "Captura leads desde Whatsapp y más!" at bounding box center [215, 149] width 202 height 16
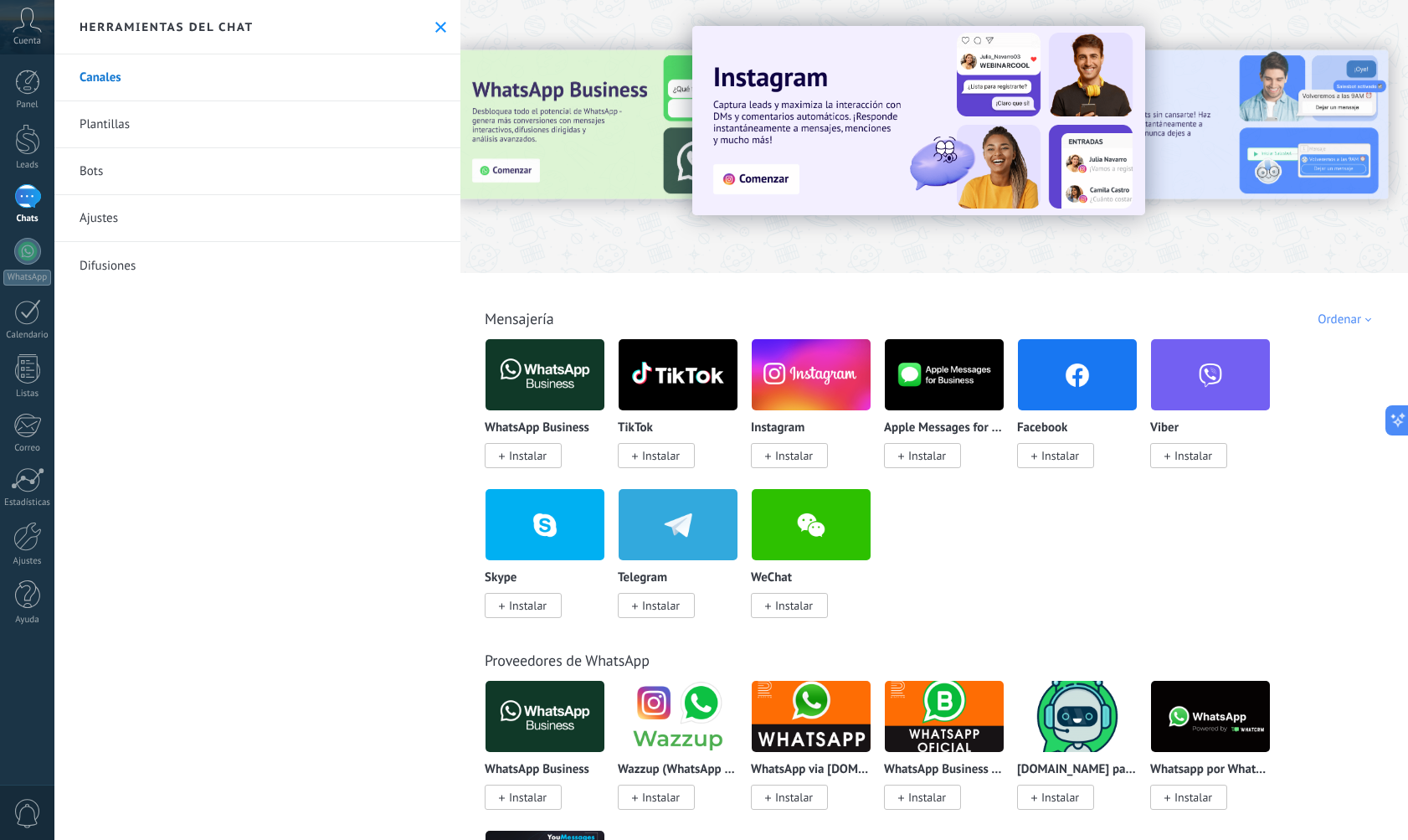
click at [542, 460] on span "Instalar" at bounding box center [528, 455] width 37 height 15
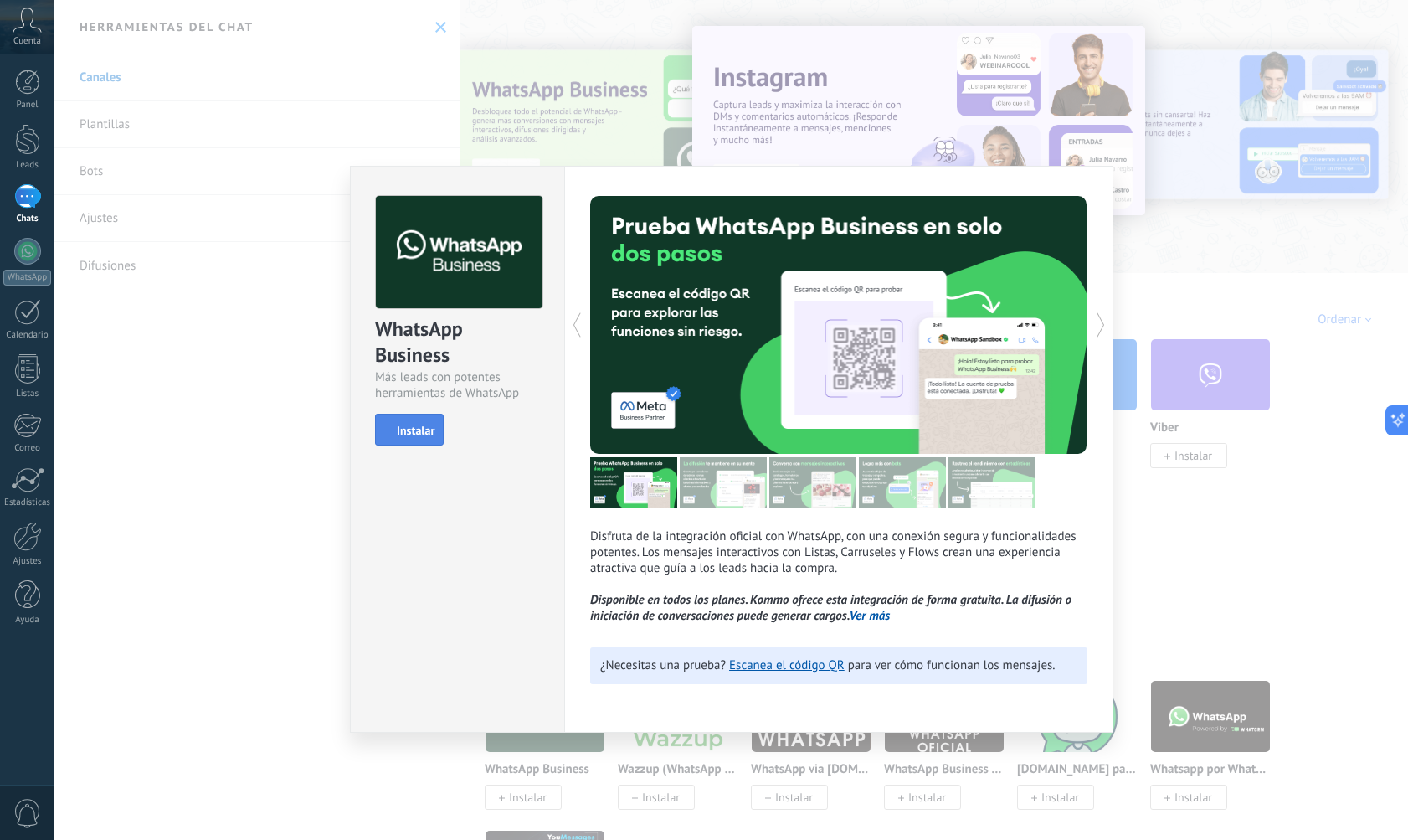
click at [413, 432] on span "Instalar" at bounding box center [415, 430] width 37 height 12
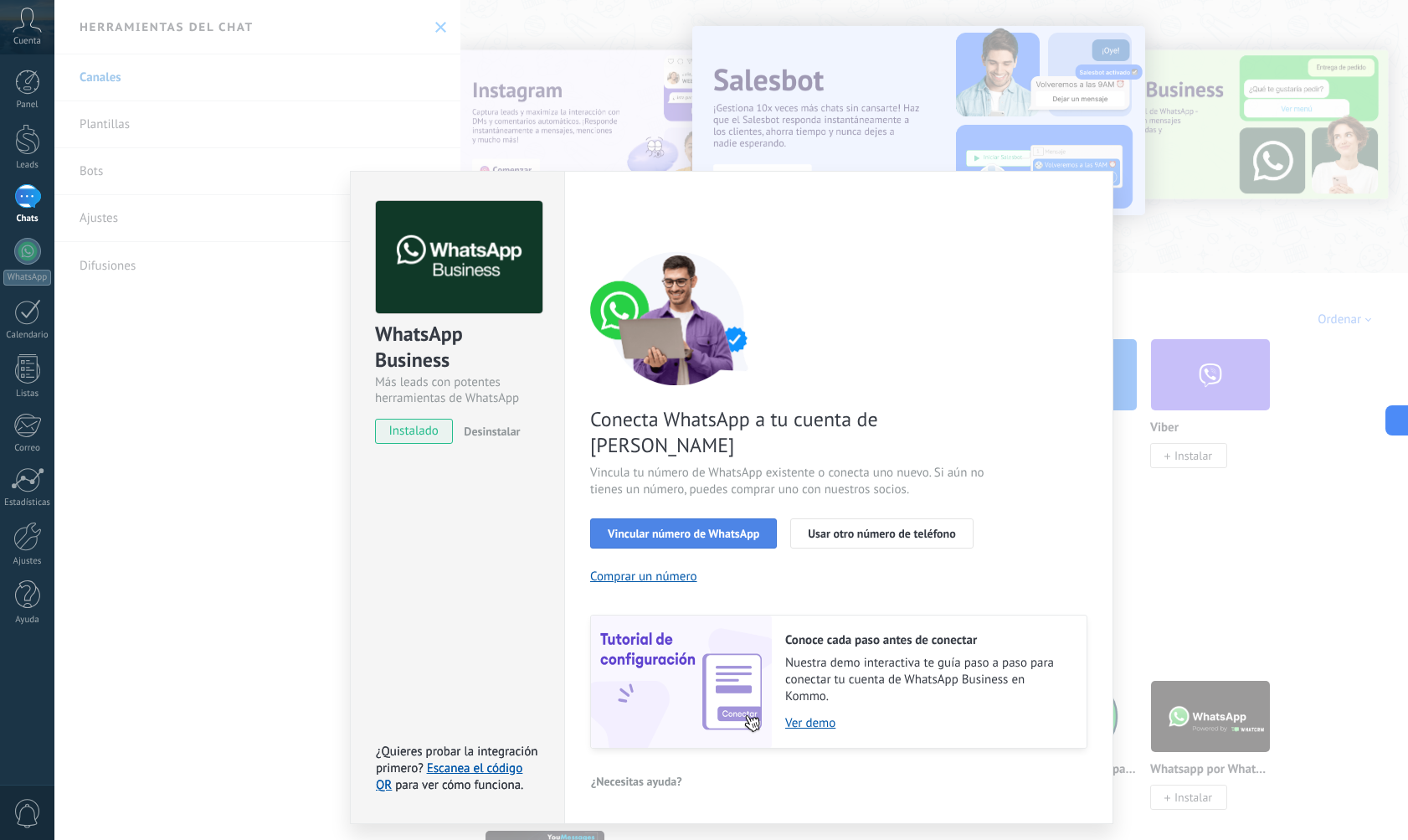
click at [723, 518] on button "Vincular número de WhatsApp" at bounding box center [684, 533] width 187 height 30
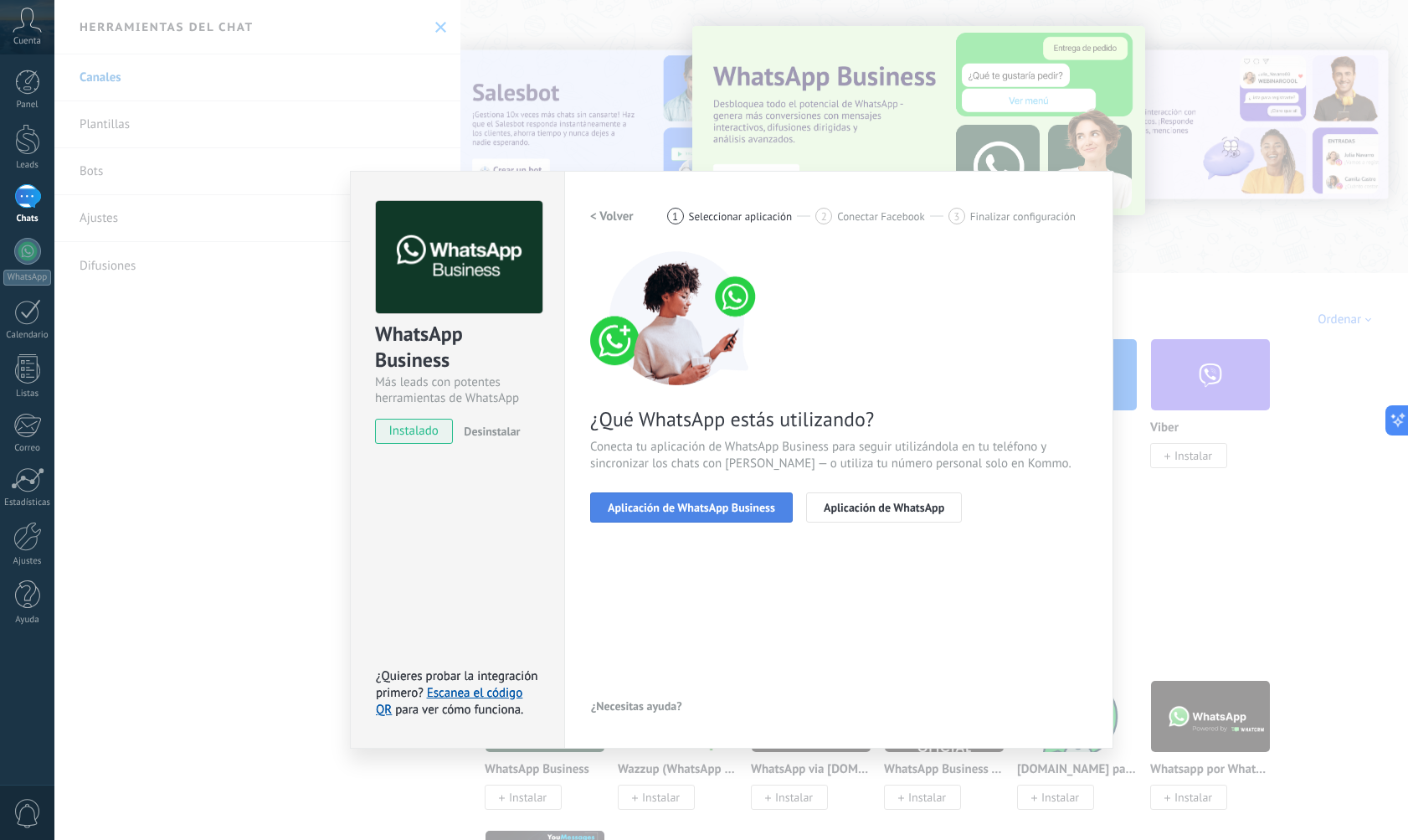
click at [714, 510] on span "Aplicación de WhatsApp Business" at bounding box center [691, 507] width 167 height 12
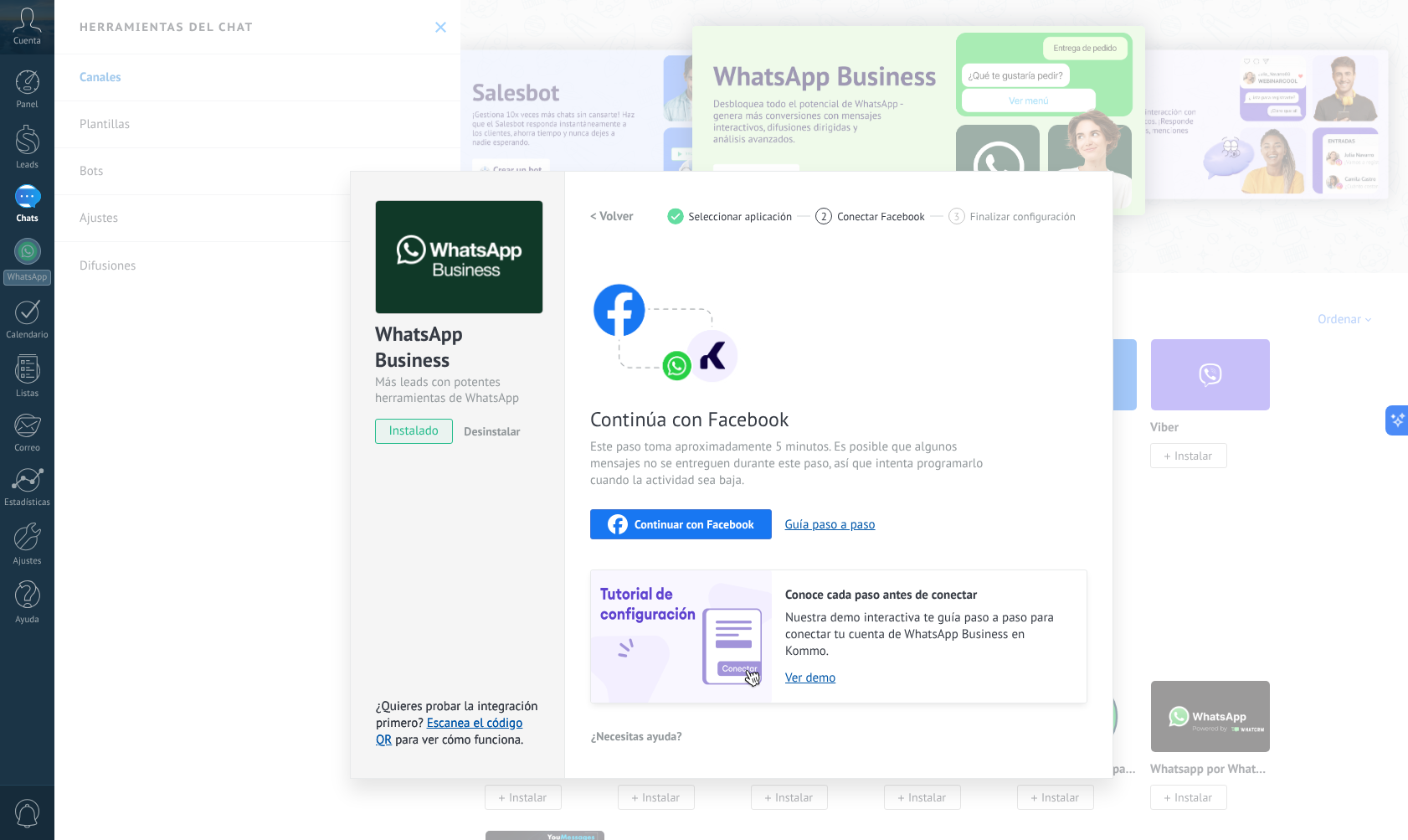
click at [721, 514] on div "Continuar con Facebook" at bounding box center [681, 524] width 146 height 20
